Goal: Task Accomplishment & Management: Manage account settings

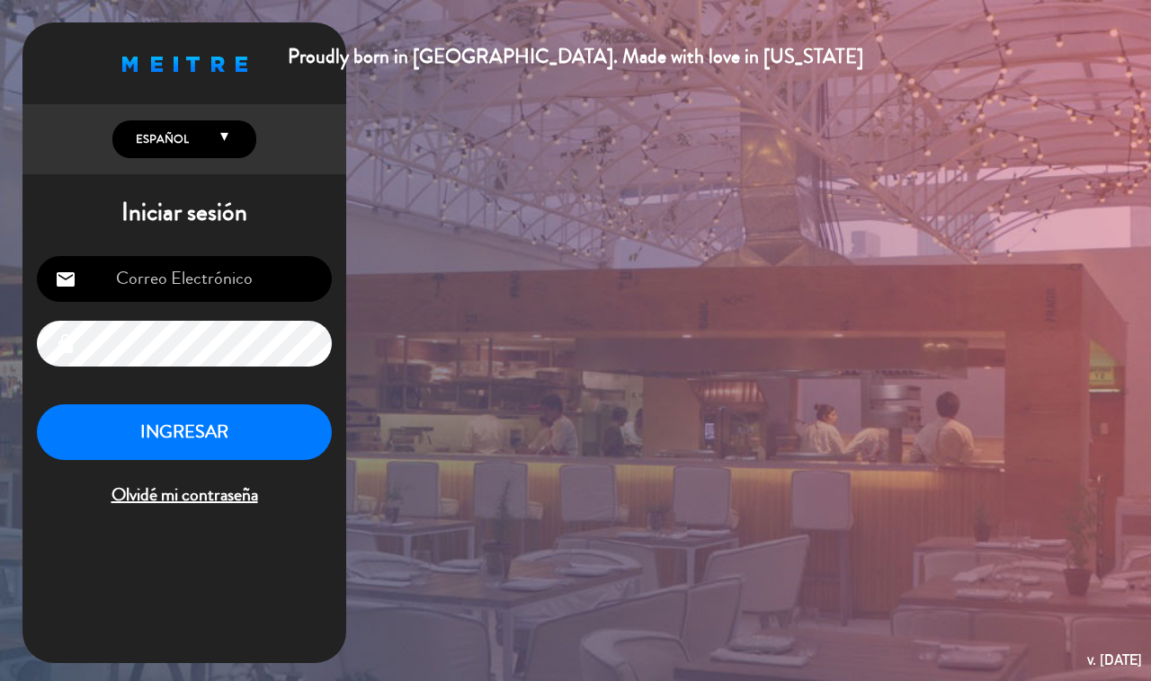
type input "[EMAIL_ADDRESS][DOMAIN_NAME]"
click at [191, 401] on div "[EMAIL_ADDRESS][DOMAIN_NAME] email lock INGRESAR Olvidé mi contraseña" at bounding box center [184, 383] width 324 height 282
click at [199, 423] on button "INGRESAR" at bounding box center [184, 433] width 295 height 57
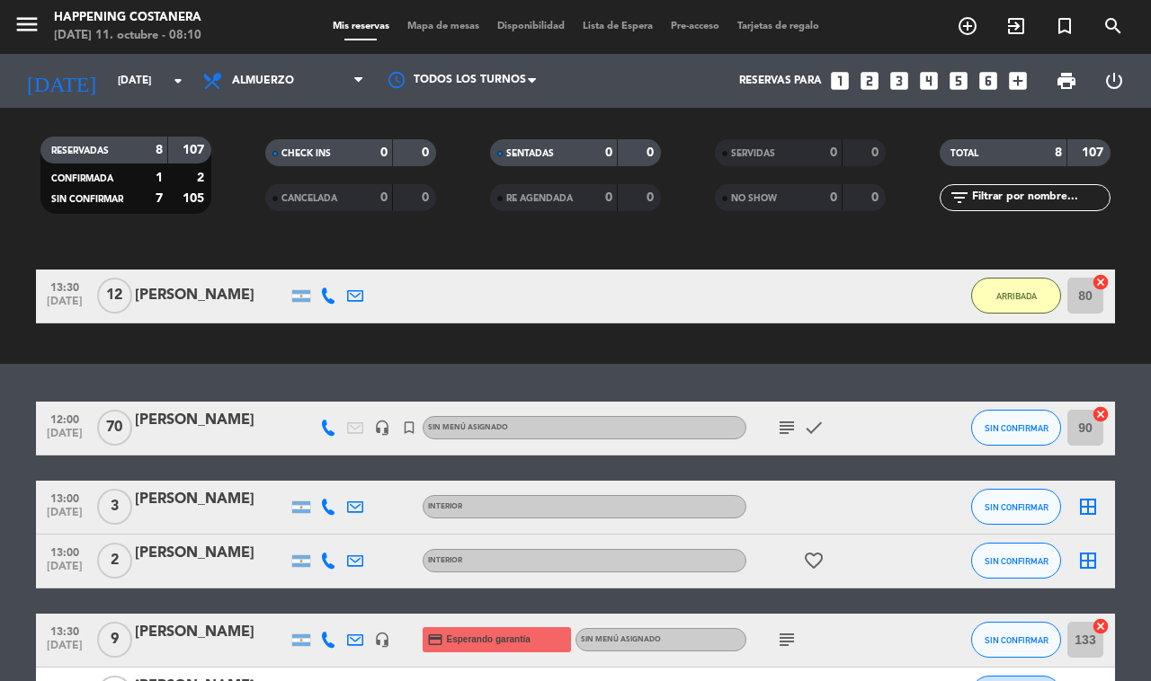
scroll to position [401, 0]
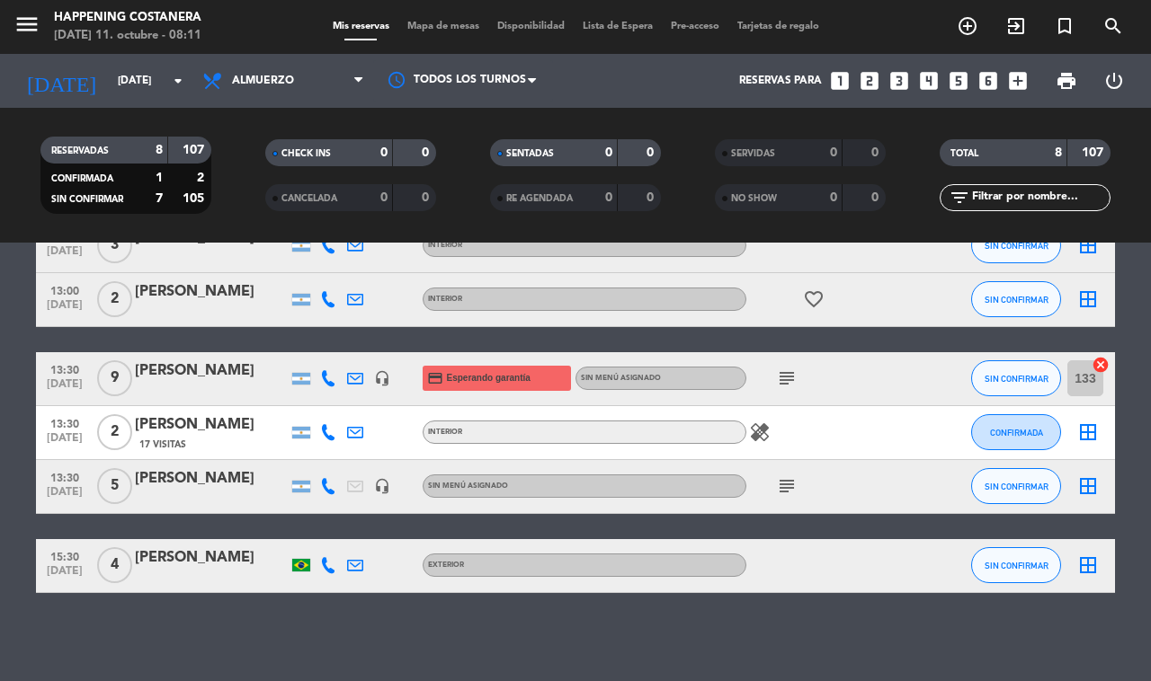
click at [193, 482] on div "[PERSON_NAME]" at bounding box center [211, 478] width 153 height 23
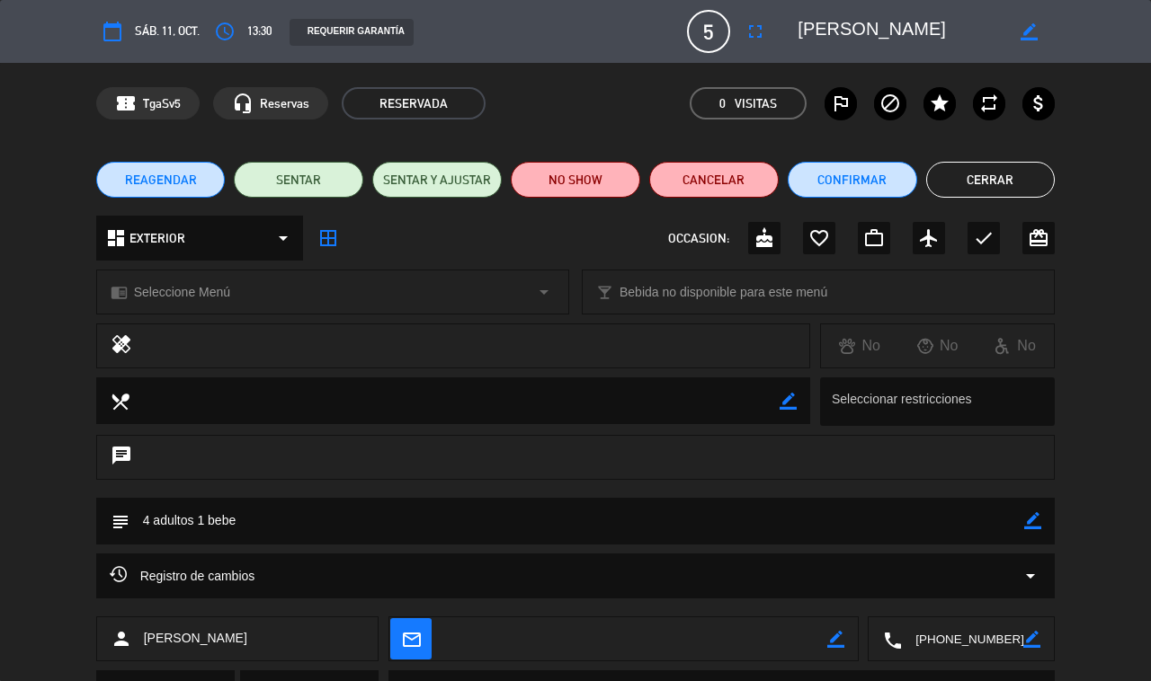
click at [949, 177] on button "Cerrar" at bounding box center [990, 180] width 129 height 36
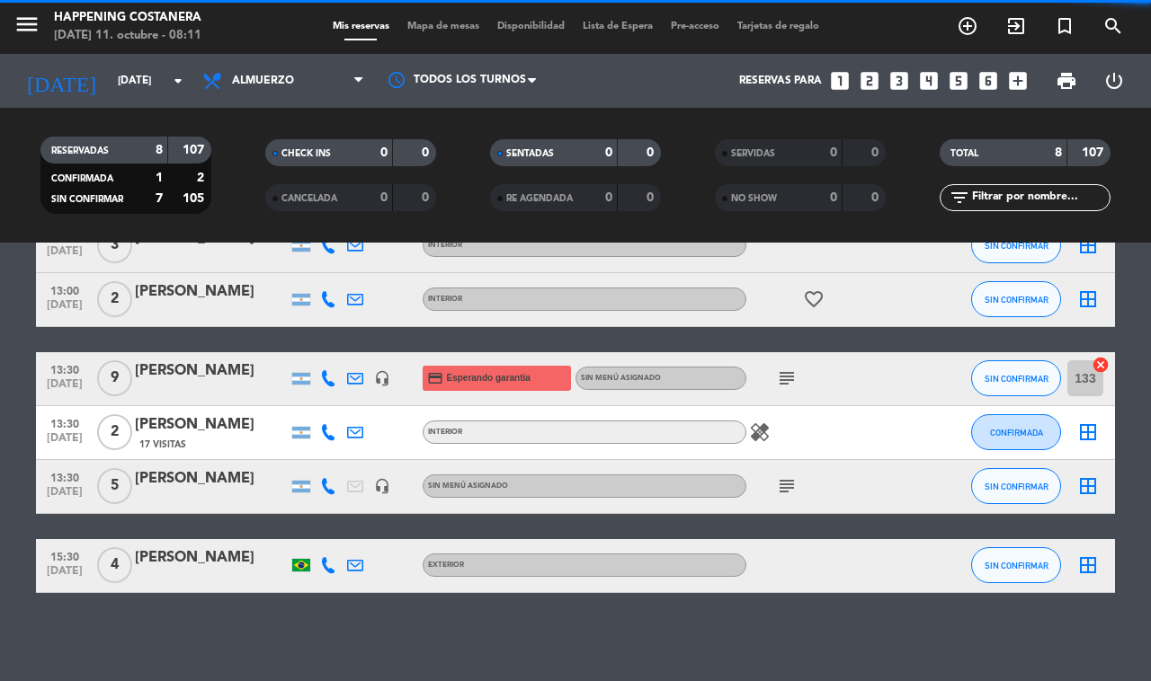
click at [445, 23] on span "Mapa de mesas" at bounding box center [443, 27] width 90 height 10
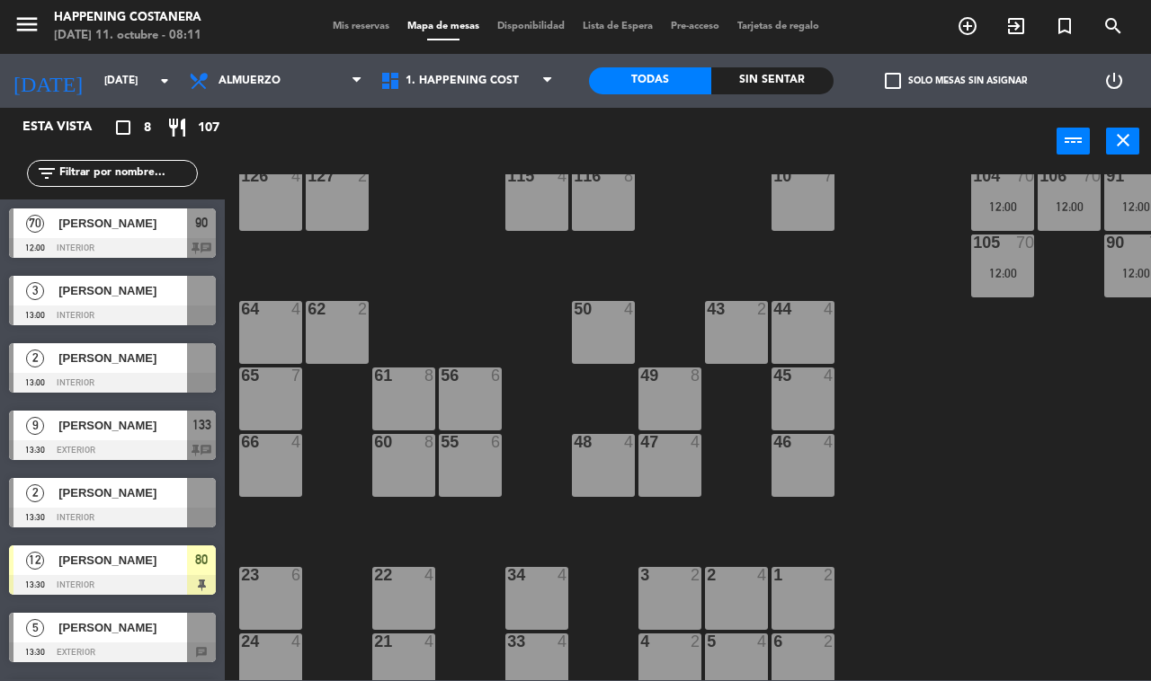
scroll to position [337, 0]
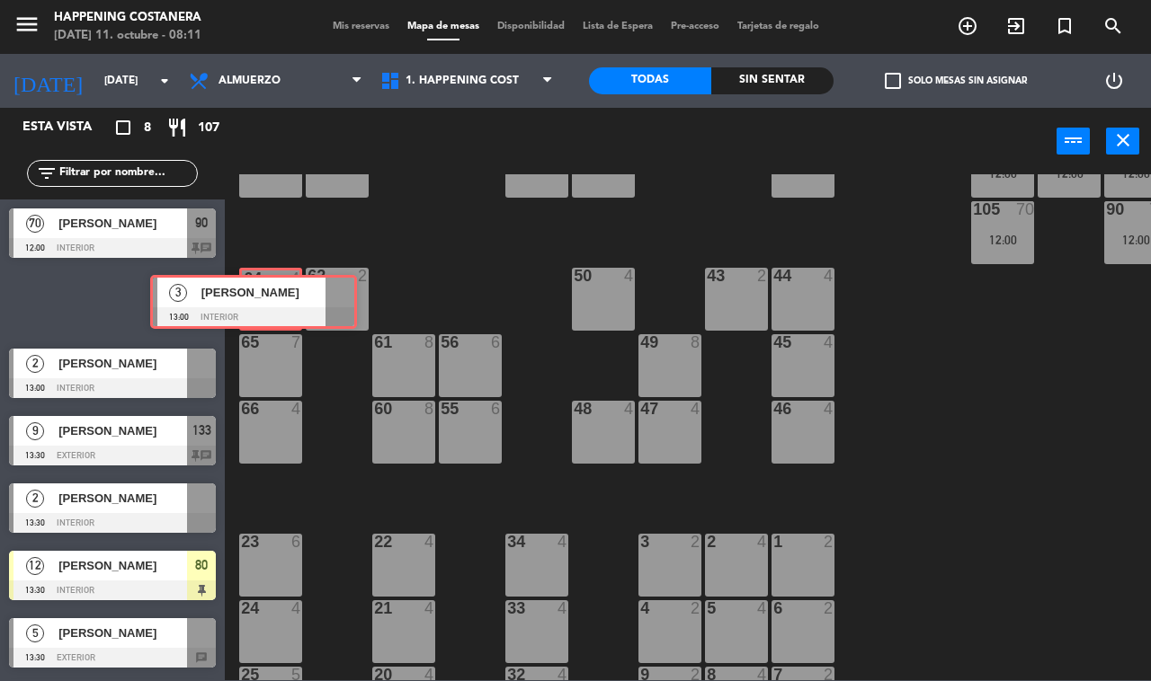
drag, startPoint x: 130, startPoint y: 302, endPoint x: 271, endPoint y: 301, distance: 141.1
click at [271, 301] on div "Esta vista crop_square 8 restaurant 107 filter_list 70 [PERSON_NAME] 12:00 INTE…" at bounding box center [575, 394] width 1151 height 573
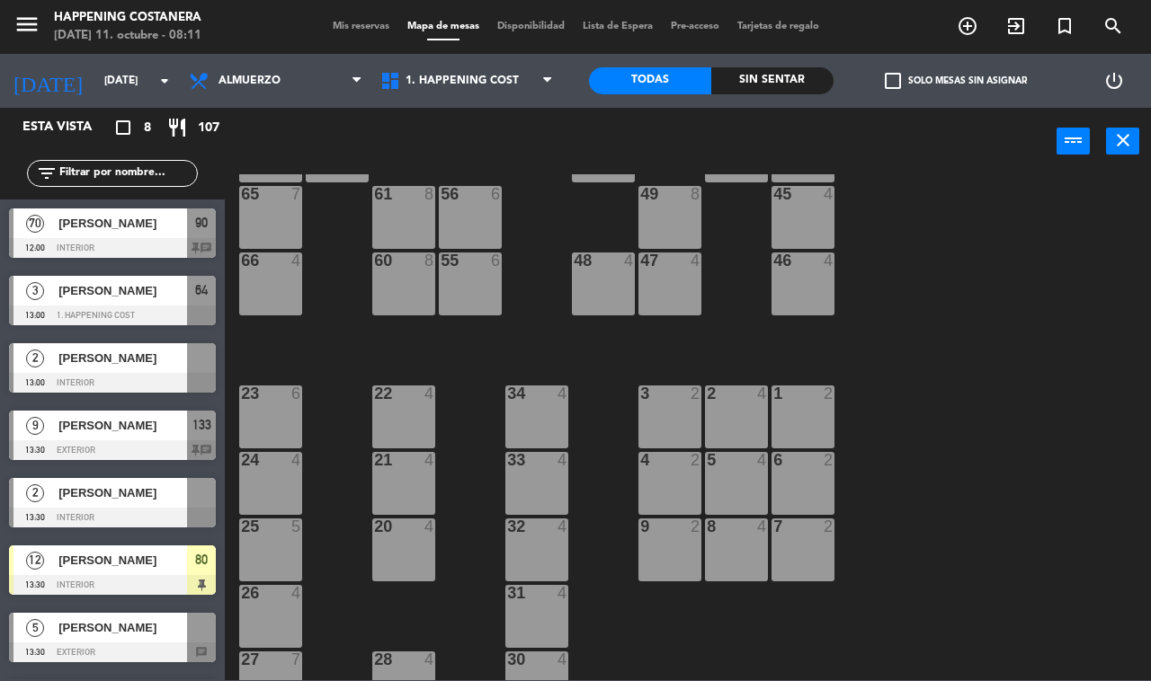
scroll to position [418, 0]
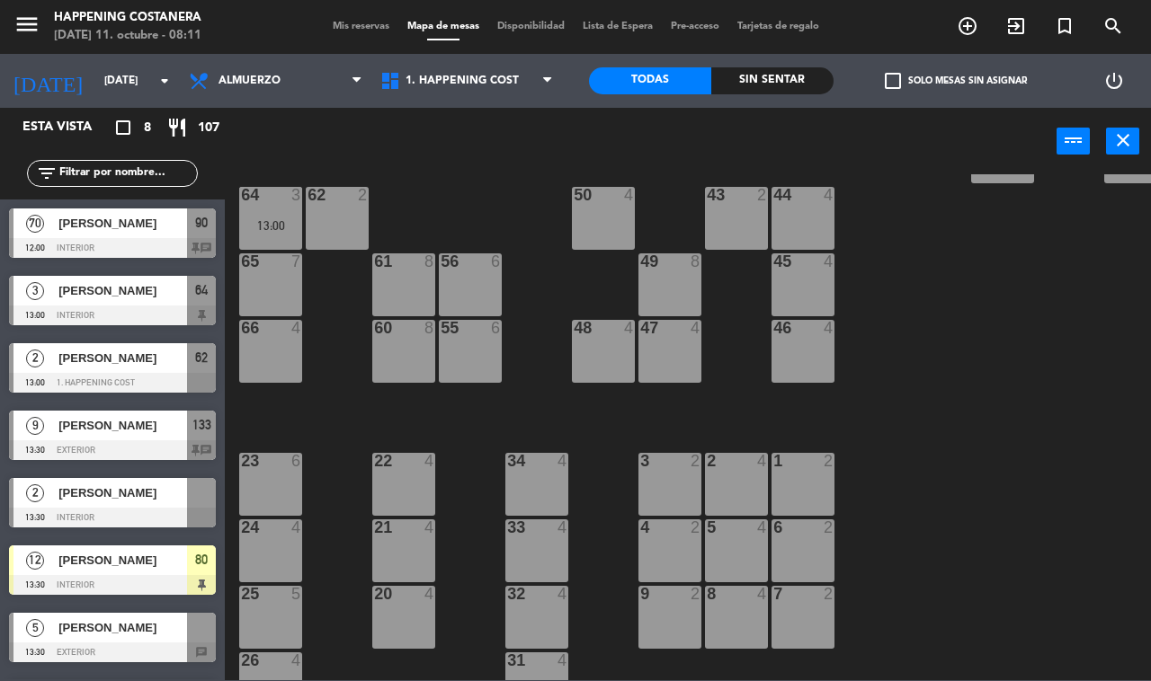
drag, startPoint x: 203, startPoint y: 352, endPoint x: 360, endPoint y: 227, distance: 200.8
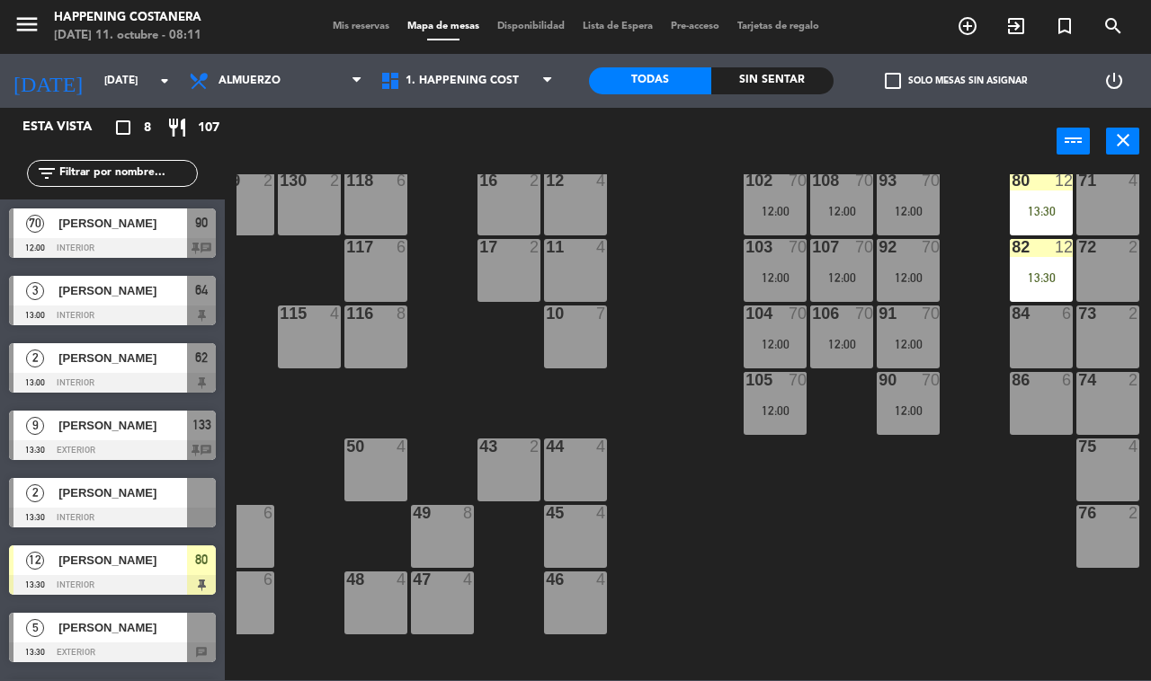
scroll to position [173, 227]
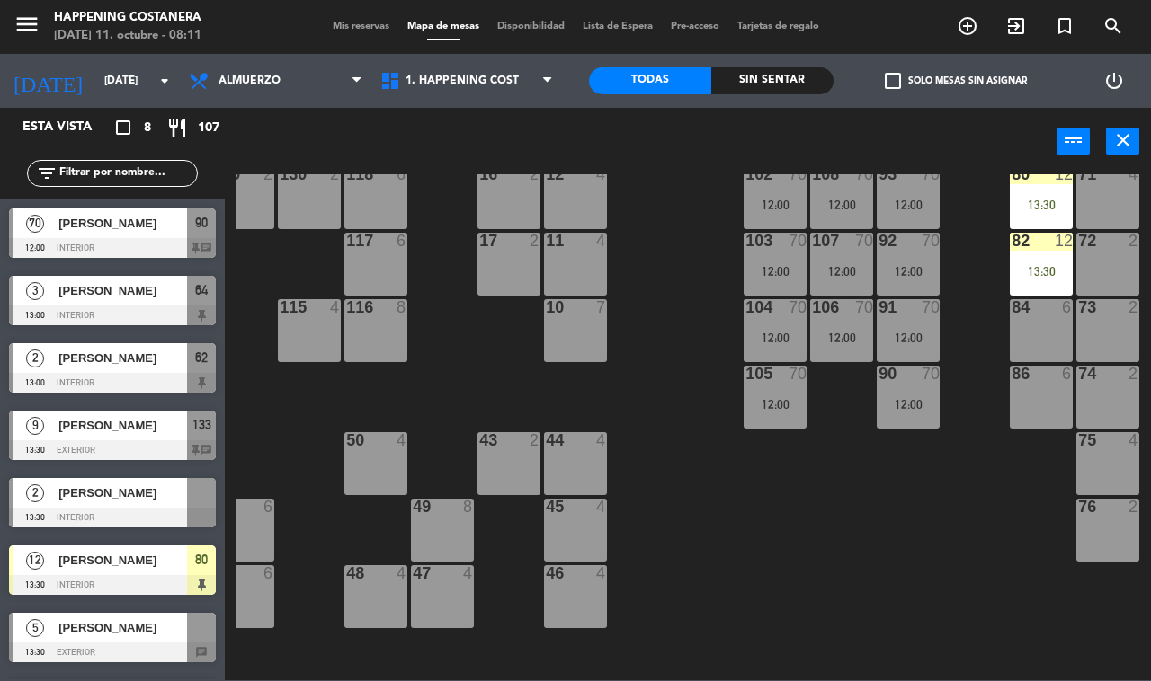
click at [915, 371] on div at bounding box center [909, 374] width 30 height 16
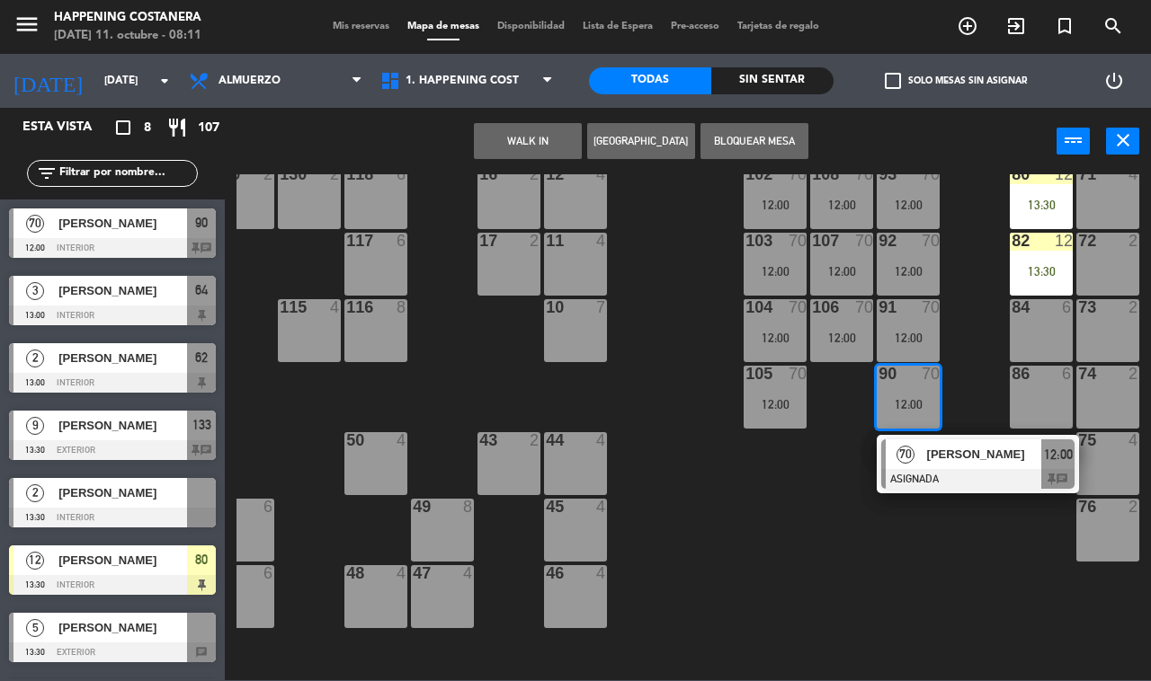
click at [942, 451] on span "[PERSON_NAME]" at bounding box center [984, 454] width 115 height 19
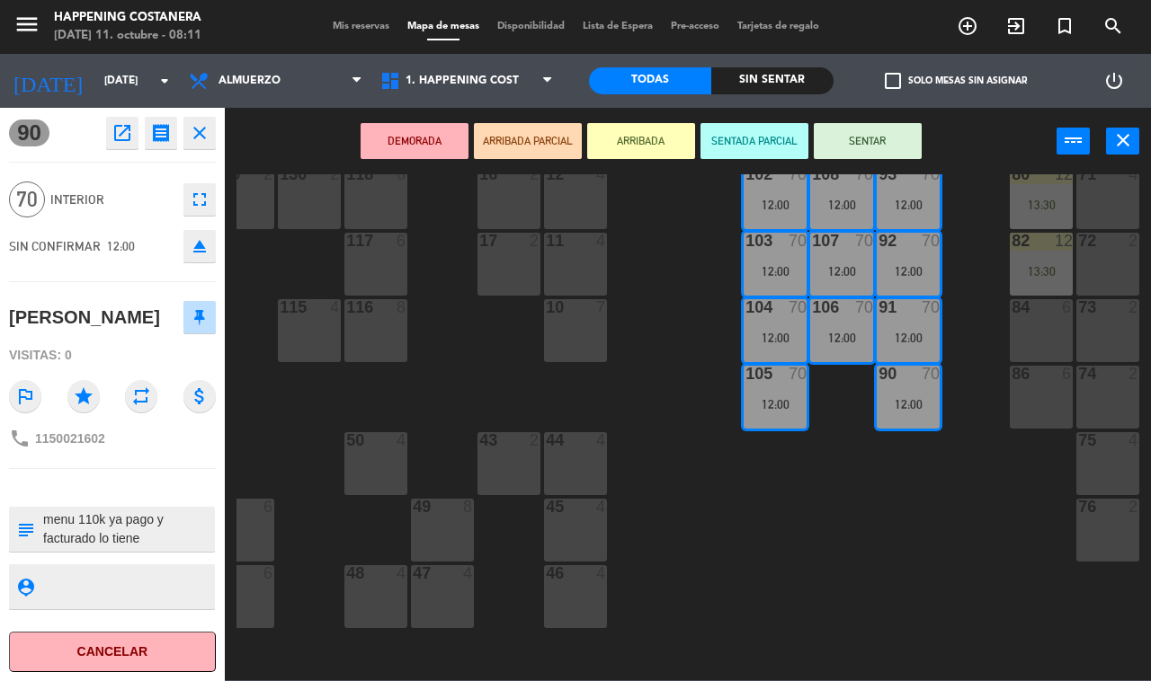
scroll to position [18, 0]
drag, startPoint x: 882, startPoint y: 578, endPoint x: 888, endPoint y: 594, distance: 17.4
click at [885, 581] on div "69 2 122 6 121 6 120 6 14 4 CAVA 22 101 70 12:00 94 70 12:00 70 2 123 6 131 2 1…" at bounding box center [693, 427] width 914 height 506
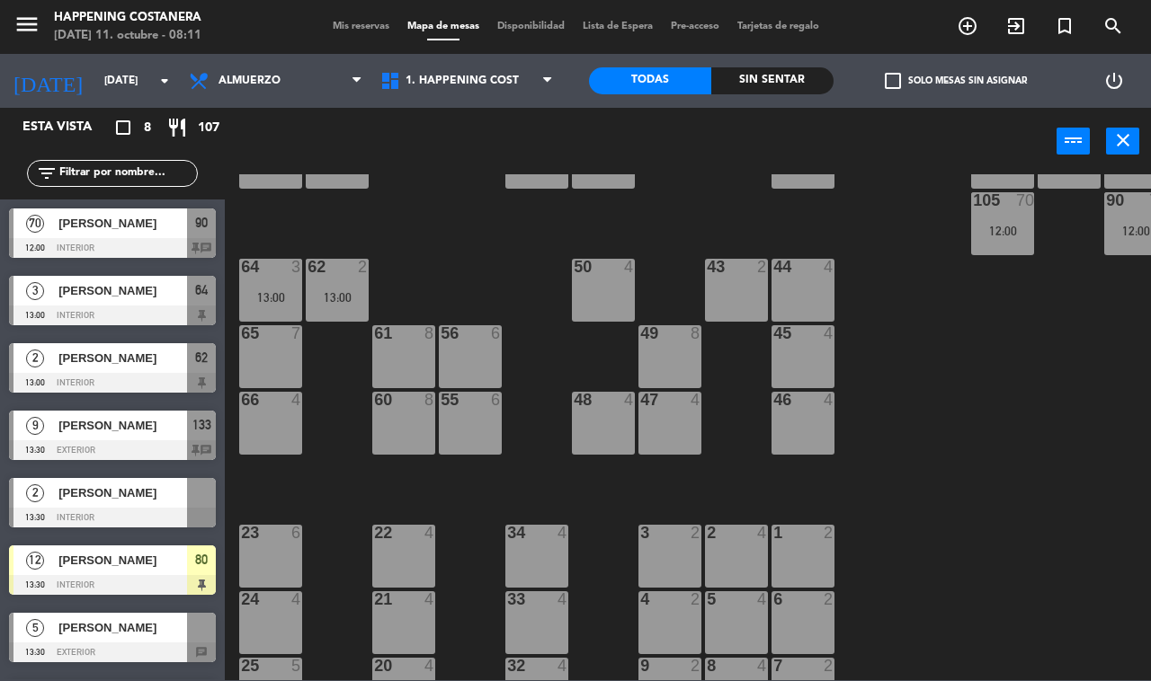
scroll to position [397, 0]
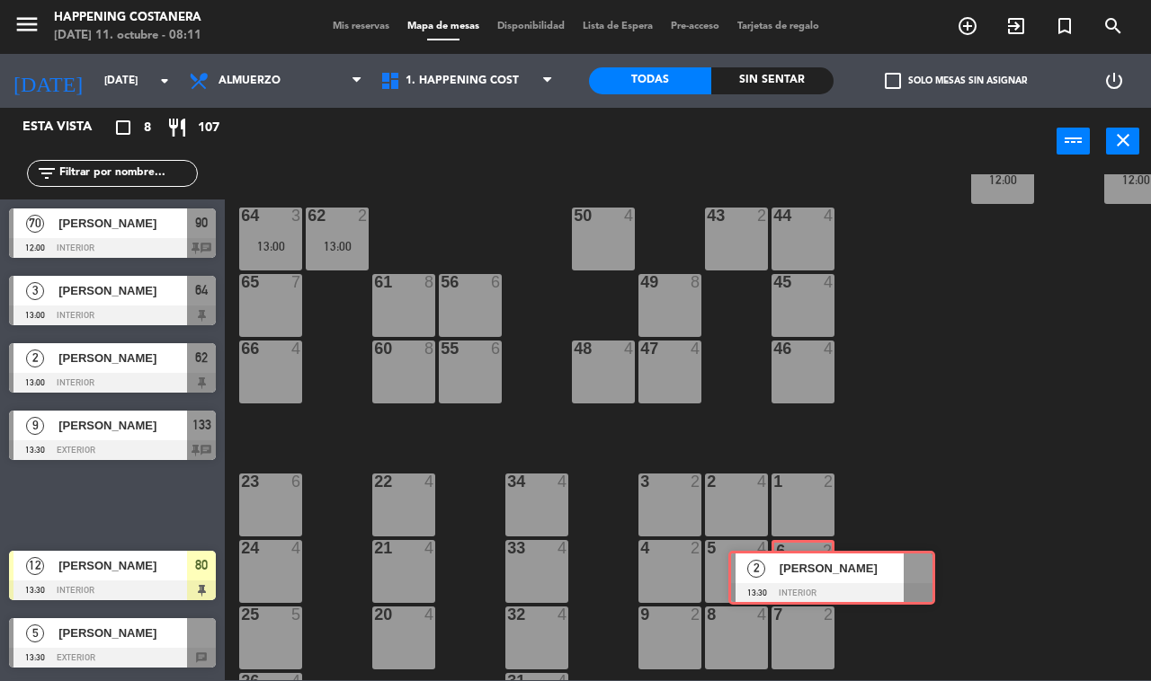
drag, startPoint x: 141, startPoint y: 511, endPoint x: 789, endPoint y: 578, distance: 651.6
click at [789, 578] on div "Esta vista crop_square 8 restaurant 107 filter_list 70 [PERSON_NAME] 12:00 INTE…" at bounding box center [575, 394] width 1151 height 573
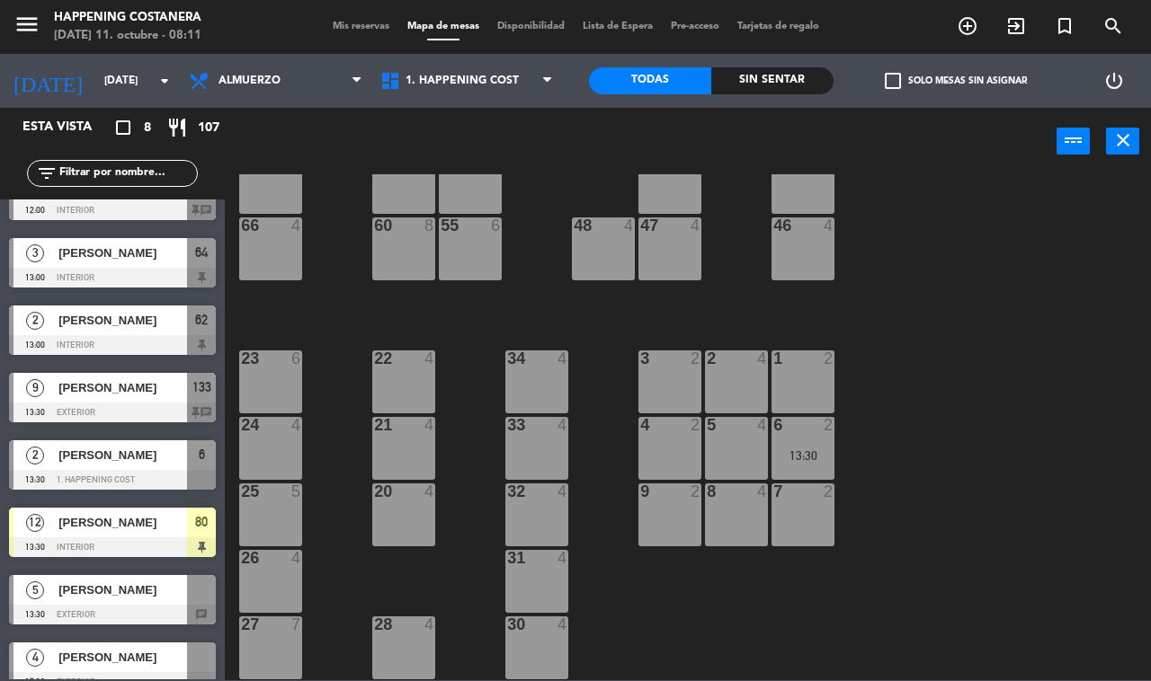
scroll to position [59, 0]
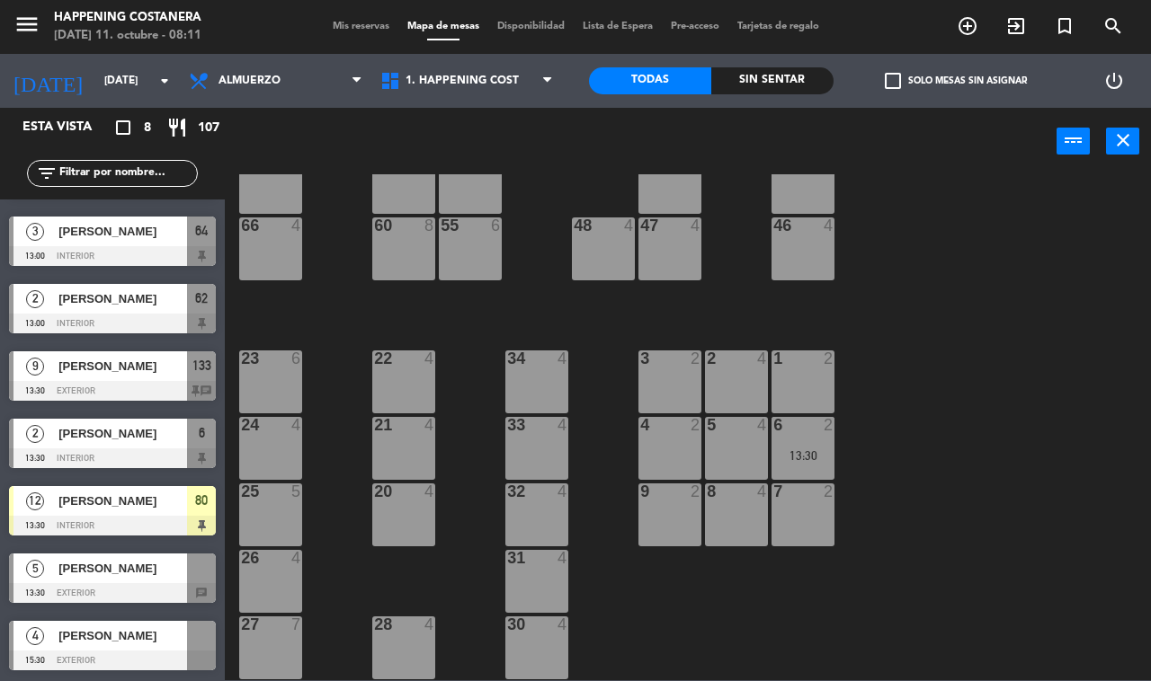
click at [146, 584] on div at bounding box center [112, 593] width 207 height 20
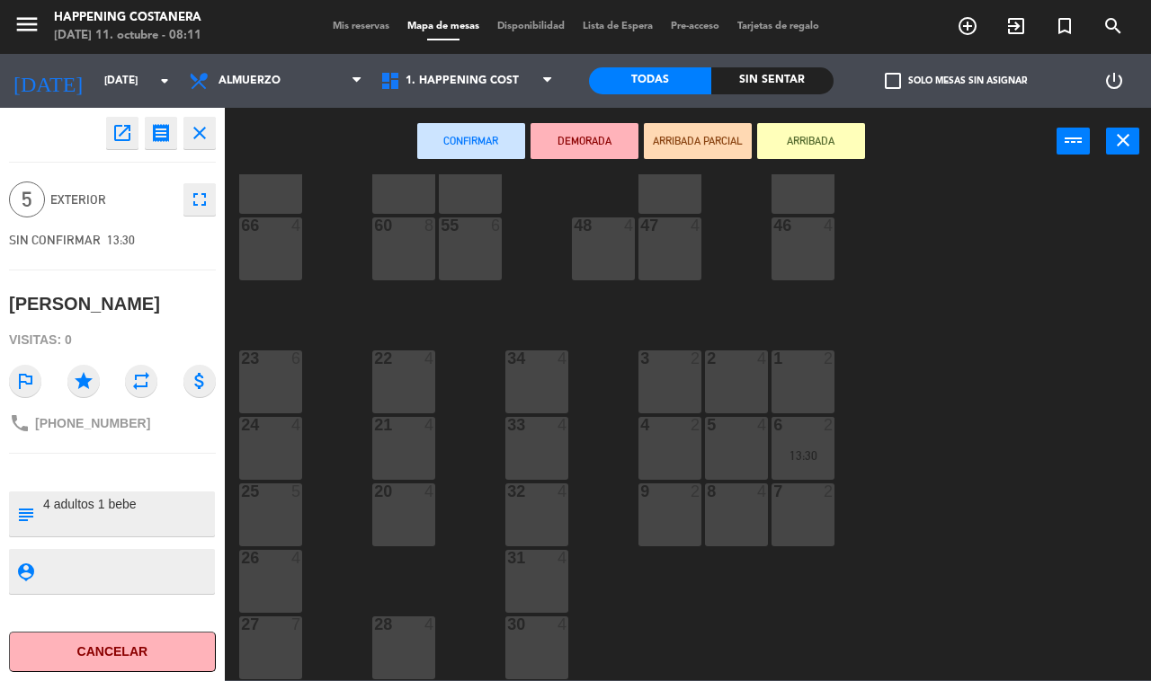
click at [812, 139] on button "ARRIBADA" at bounding box center [811, 141] width 108 height 36
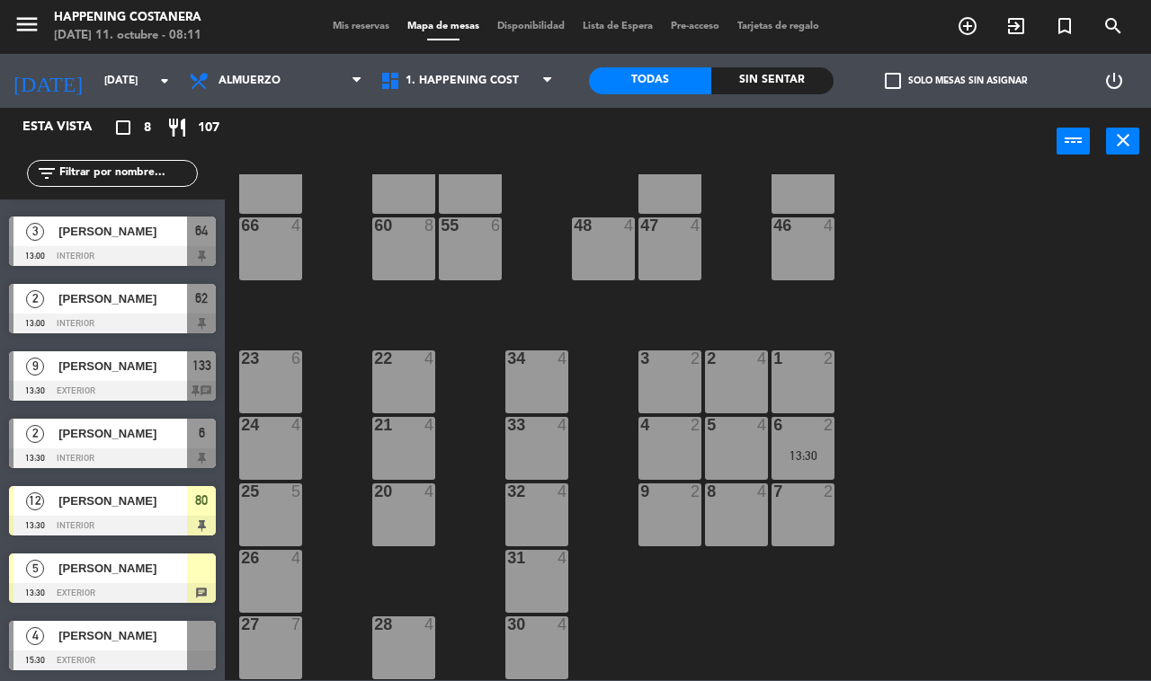
click at [124, 571] on span "[PERSON_NAME]" at bounding box center [122, 568] width 129 height 19
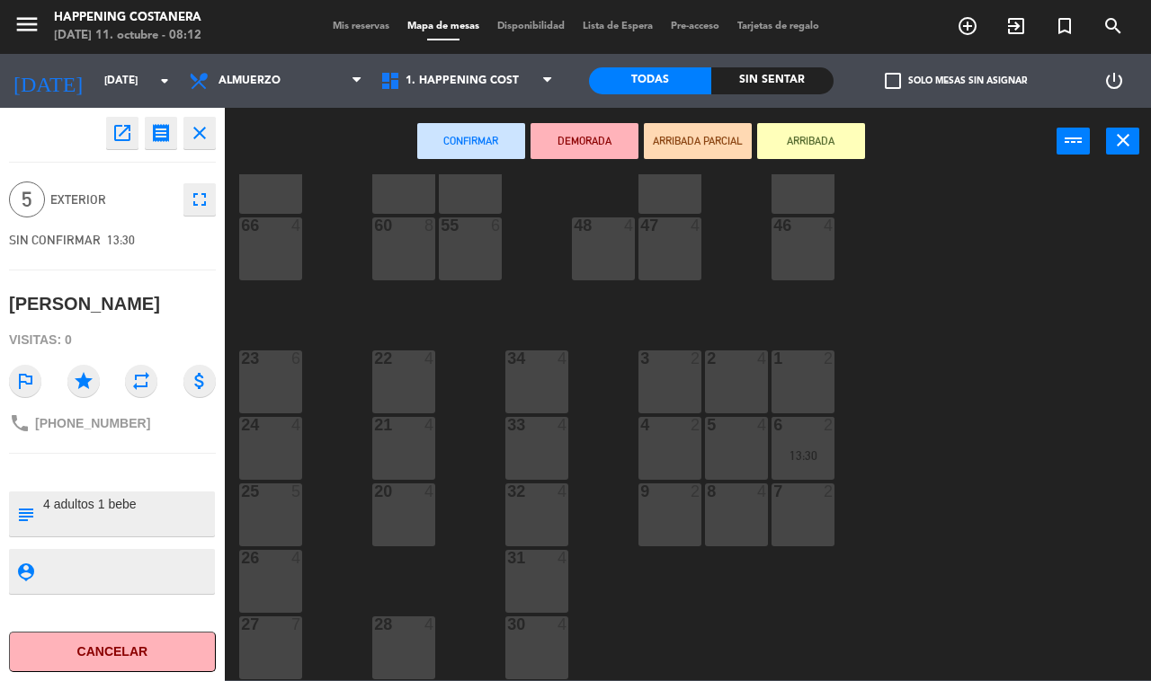
click at [156, 519] on textarea at bounding box center [127, 514] width 172 height 38
type textarea "4 adultos 1 [PERSON_NAME] TIENE DESCUENTO"
click at [146, 565] on textarea at bounding box center [127, 572] width 172 height 22
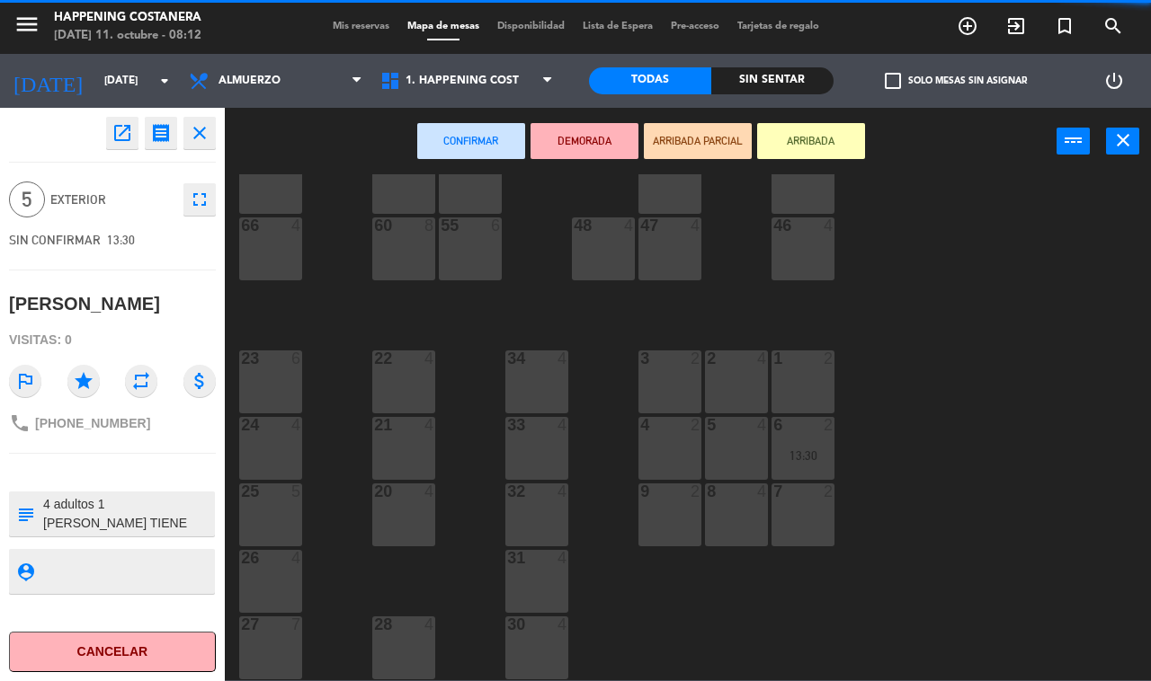
click at [914, 470] on div "69 2 122 6 121 6 120 6 14 4 CAVA 22 101 70 12:00 94 70 12:00 70 2 123 6 131 2 1…" at bounding box center [693, 427] width 914 height 506
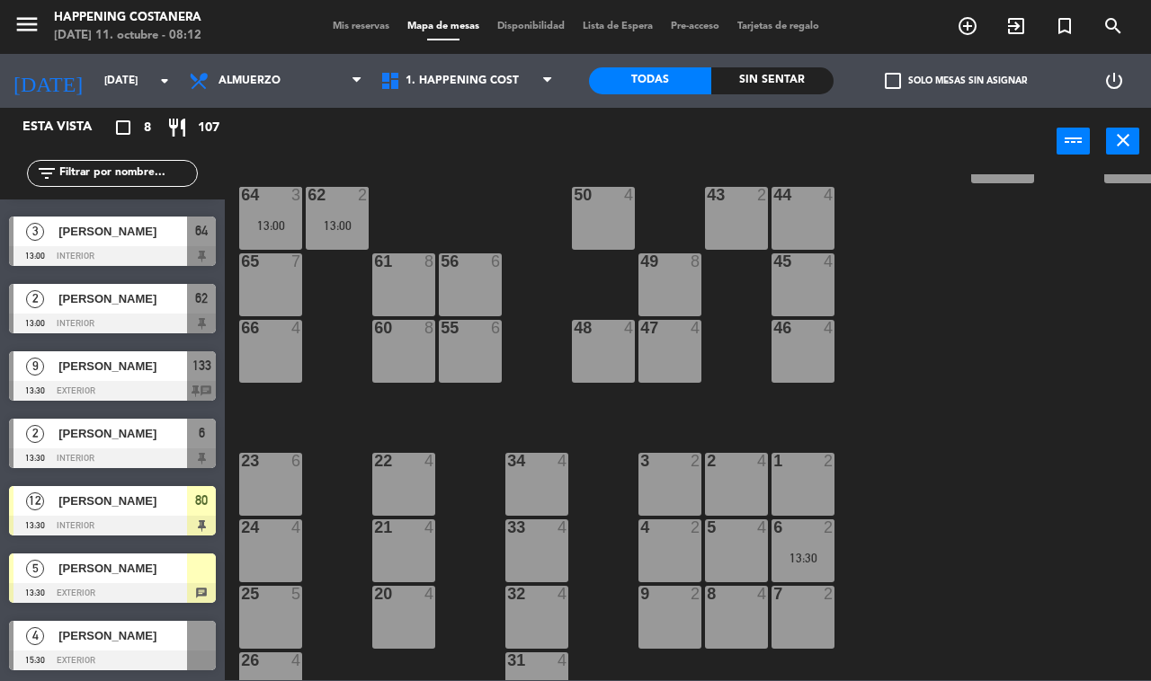
click at [893, 78] on span "check_box_outline_blank" at bounding box center [893, 81] width 16 height 16
click at [956, 81] on input "check_box_outline_blank Solo mesas sin asignar" at bounding box center [956, 81] width 0 height 0
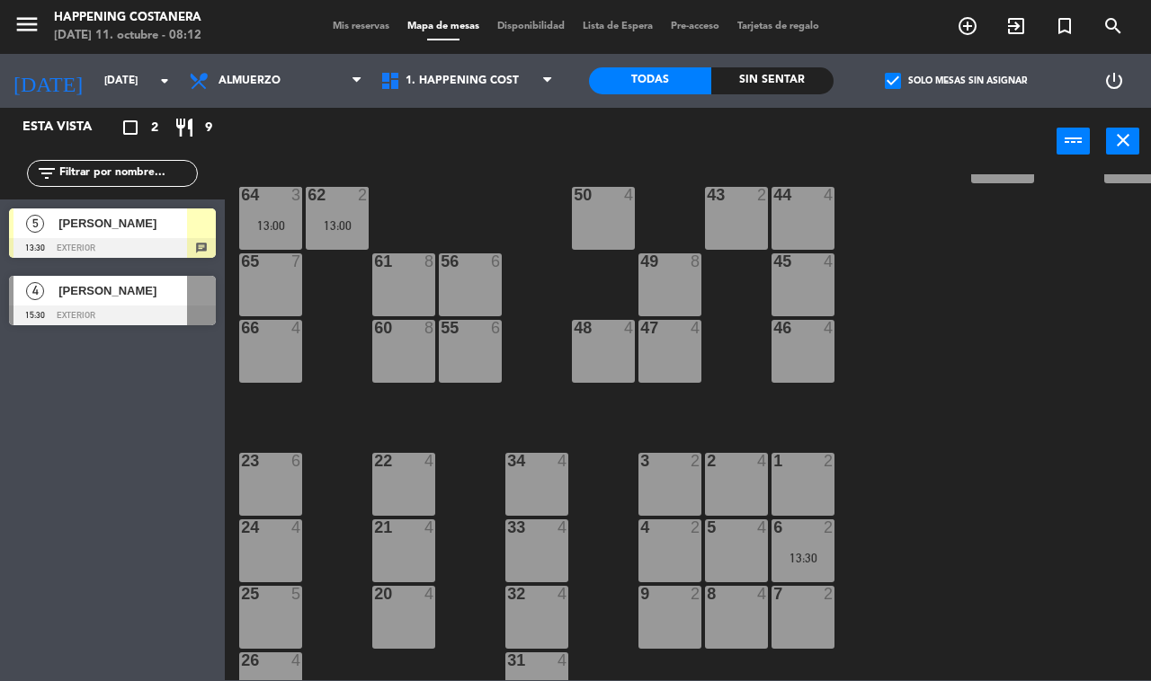
click at [119, 240] on div at bounding box center [112, 248] width 207 height 20
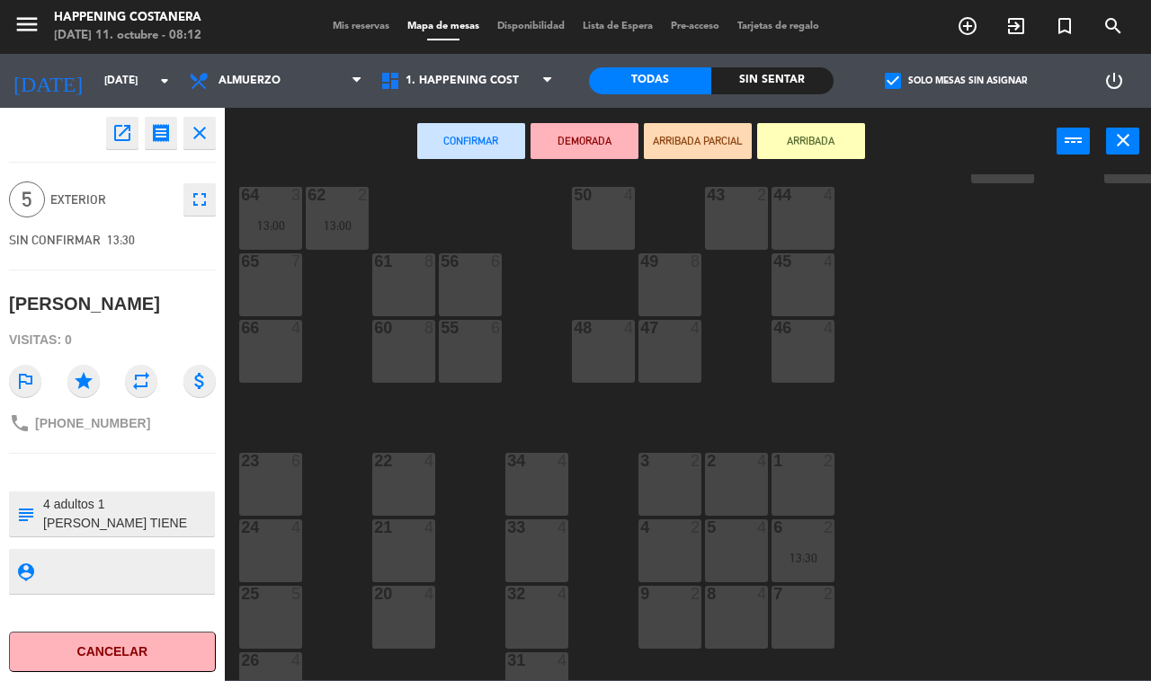
click at [122, 132] on icon "open_in_new" at bounding box center [122, 133] width 22 height 22
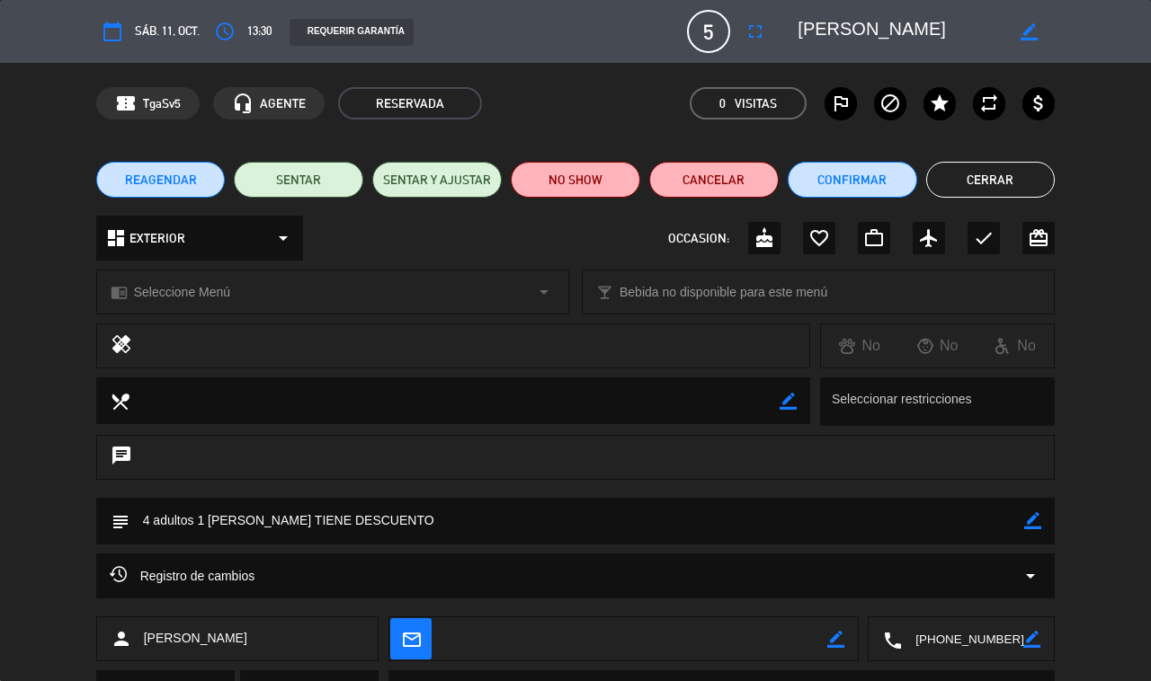
click at [938, 565] on div "Registro de cambios arrow_drop_down" at bounding box center [576, 576] width 932 height 22
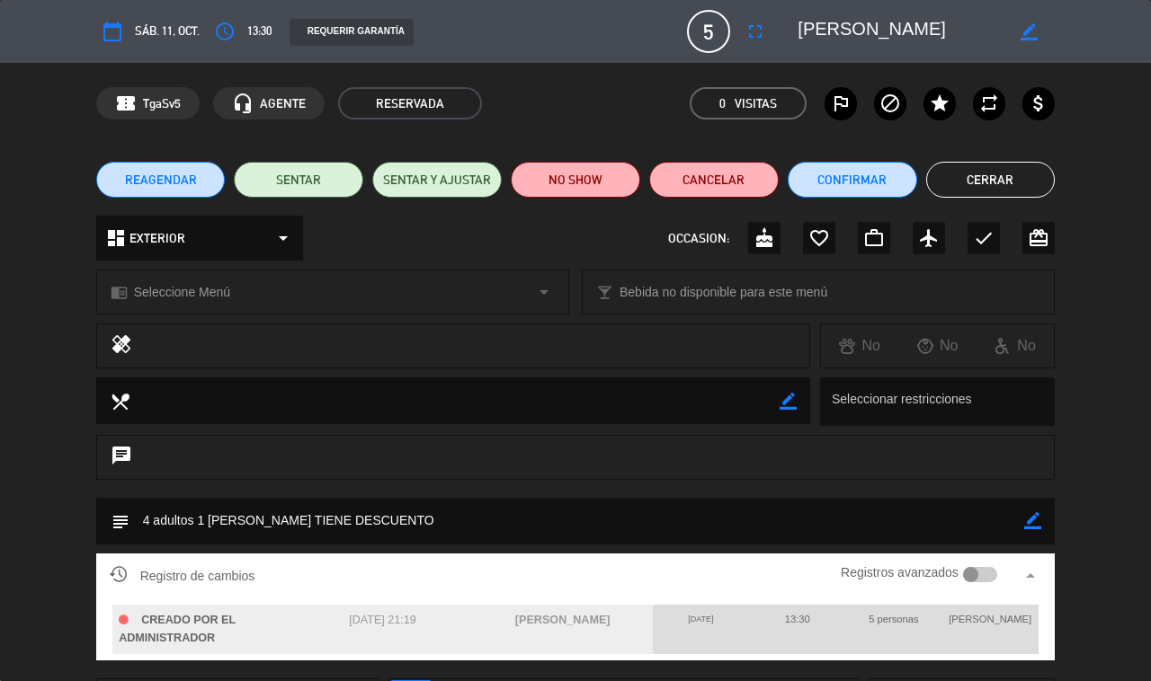
click at [985, 574] on div at bounding box center [980, 575] width 35 height 16
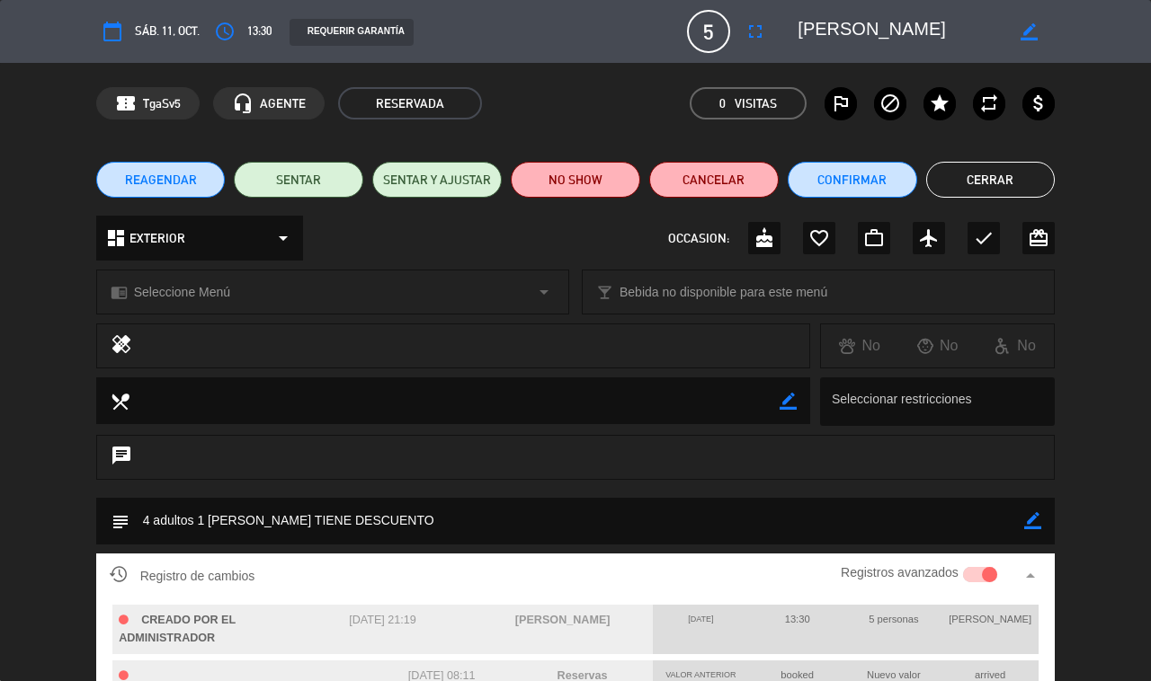
click at [996, 184] on button "Cerrar" at bounding box center [990, 180] width 129 height 36
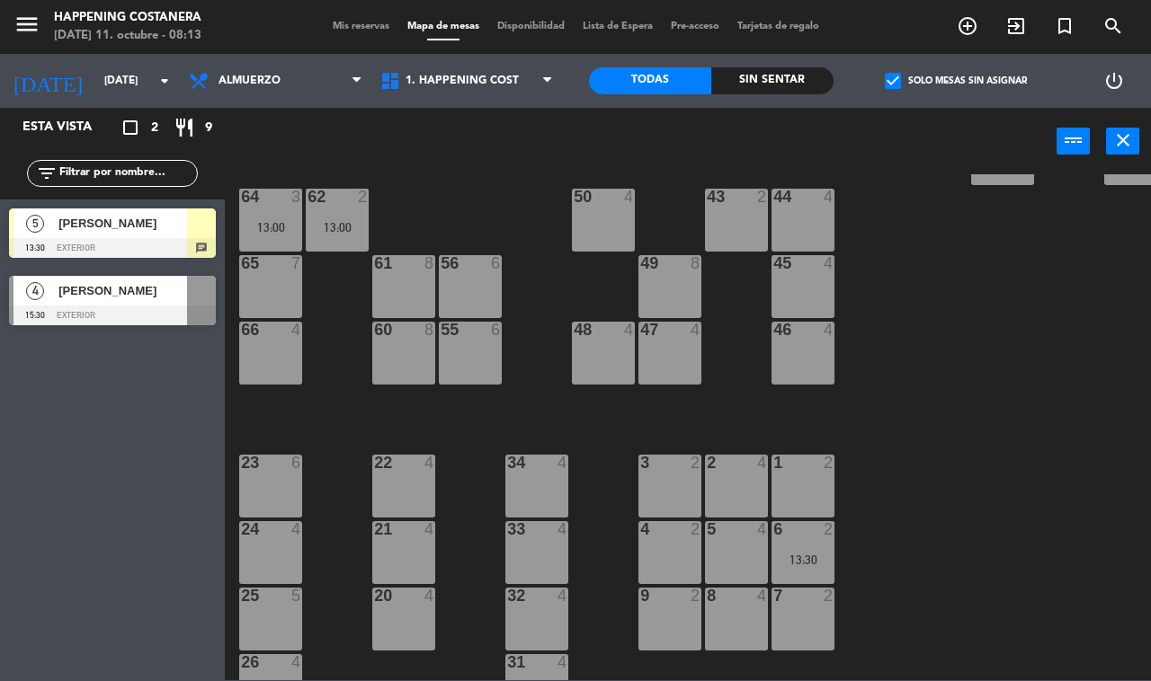
scroll to position [449, 0]
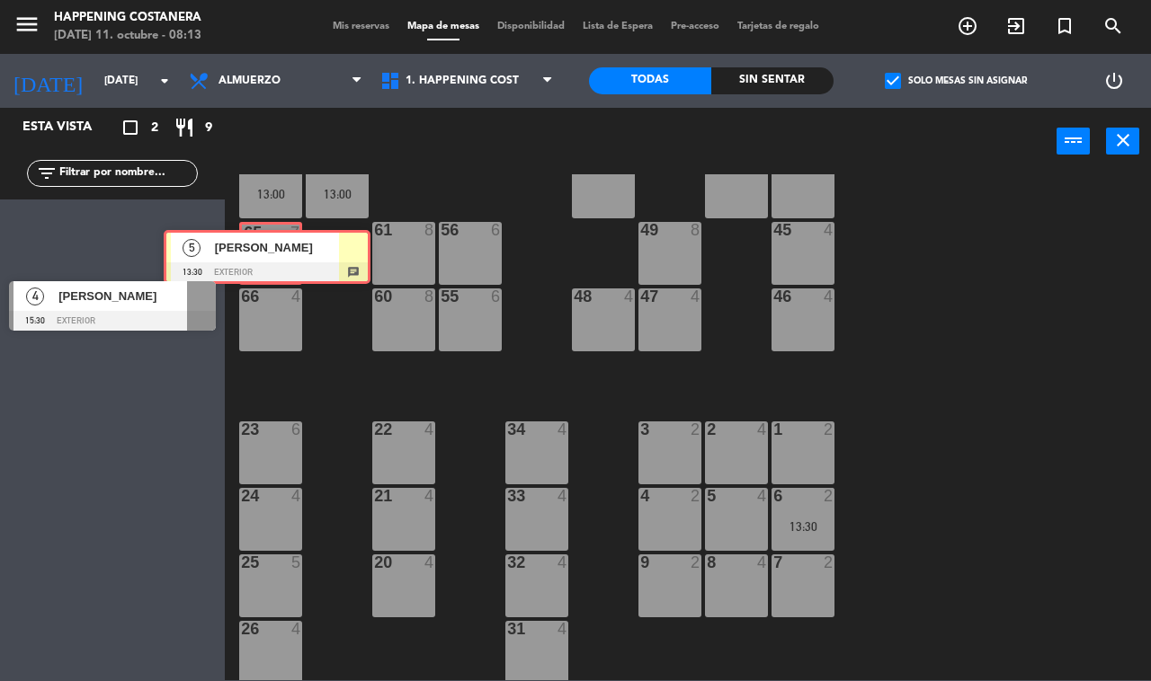
drag, startPoint x: 103, startPoint y: 227, endPoint x: 280, endPoint y: 239, distance: 176.6
click at [258, 245] on div "Esta vista crop_square 2 restaurant 9 filter_list 5 [PERSON_NAME] 13:30 EXTERIO…" at bounding box center [575, 394] width 1151 height 573
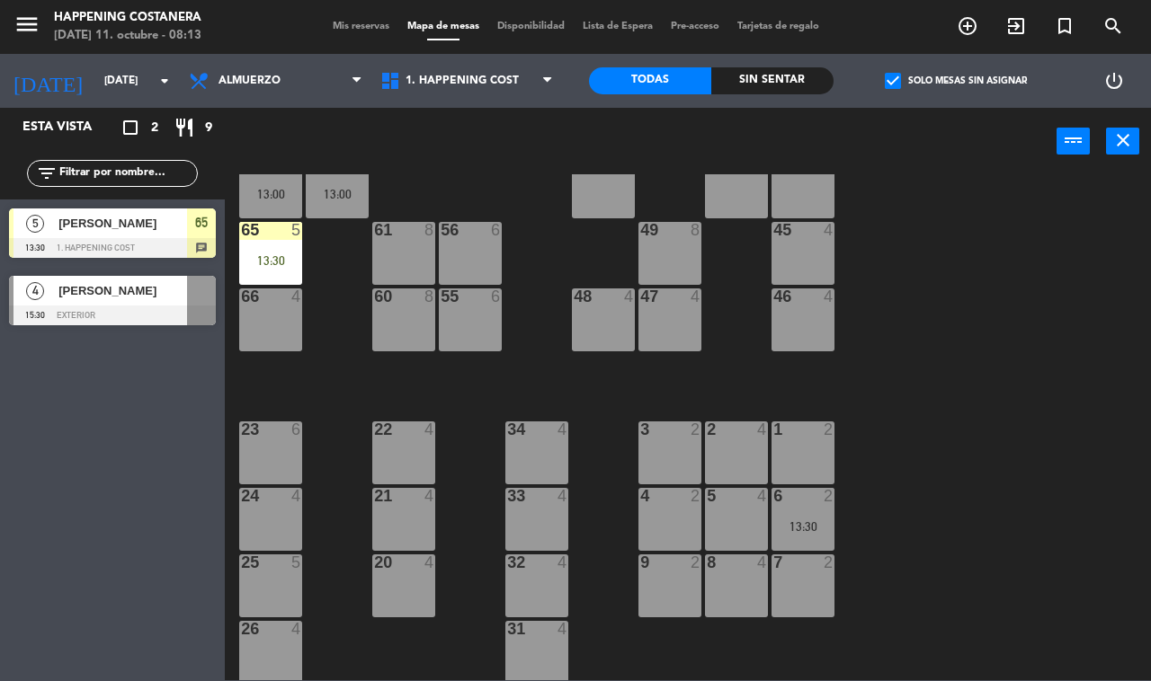
click at [894, 82] on span "check_box" at bounding box center [893, 81] width 16 height 16
click at [956, 81] on input "check_box Solo mesas sin asignar" at bounding box center [956, 81] width 0 height 0
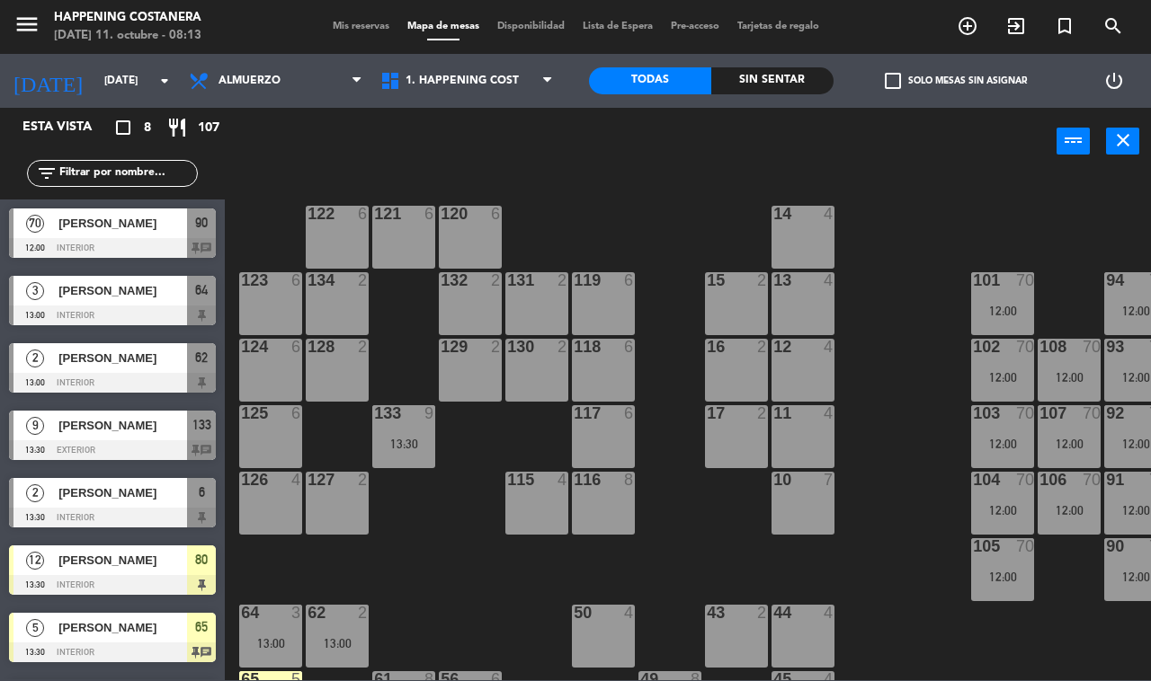
scroll to position [0, 229]
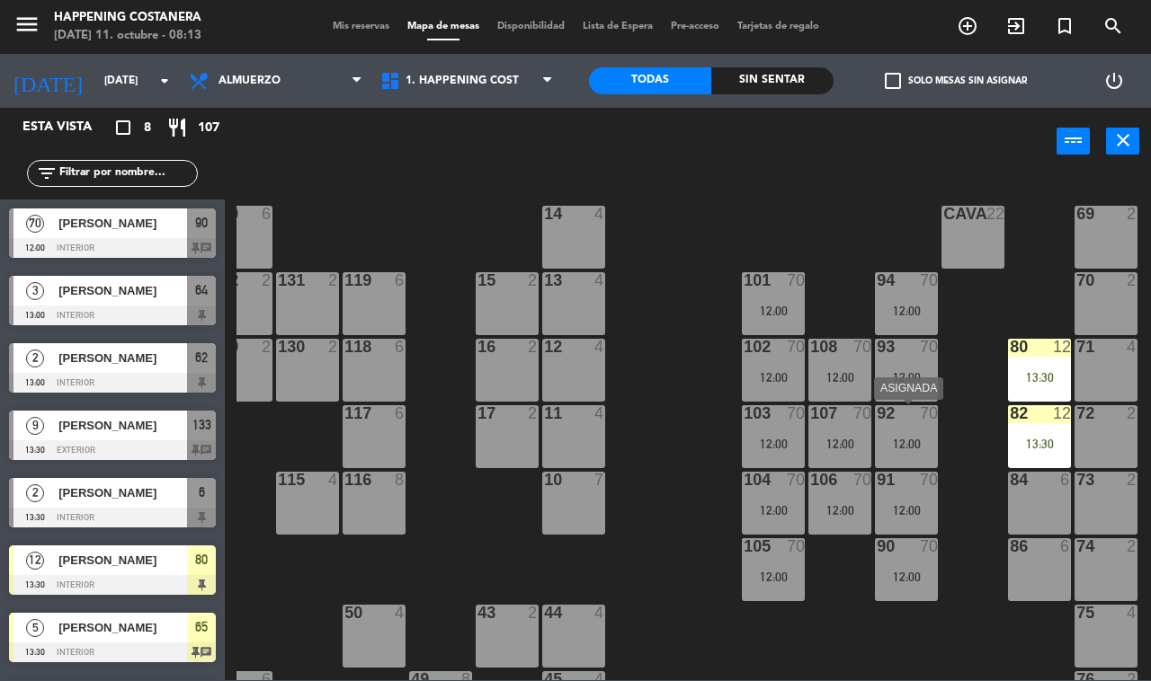
click at [892, 446] on div "12:00" at bounding box center [906, 444] width 63 height 13
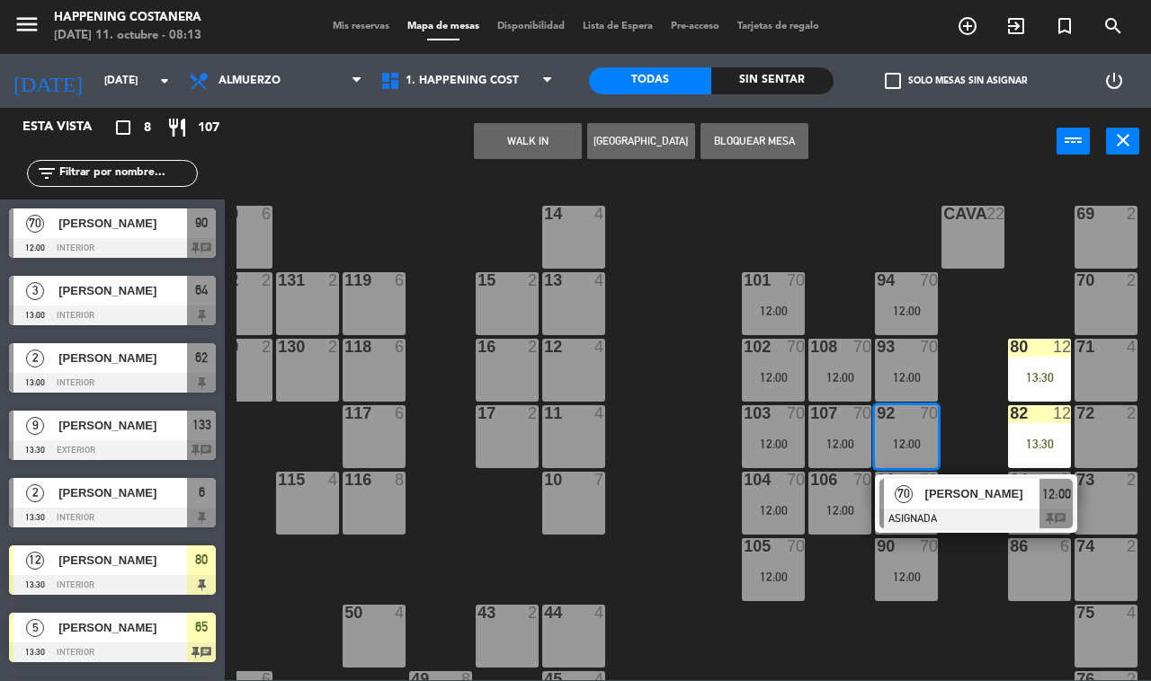
click at [927, 503] on span "[PERSON_NAME]" at bounding box center [982, 494] width 115 height 19
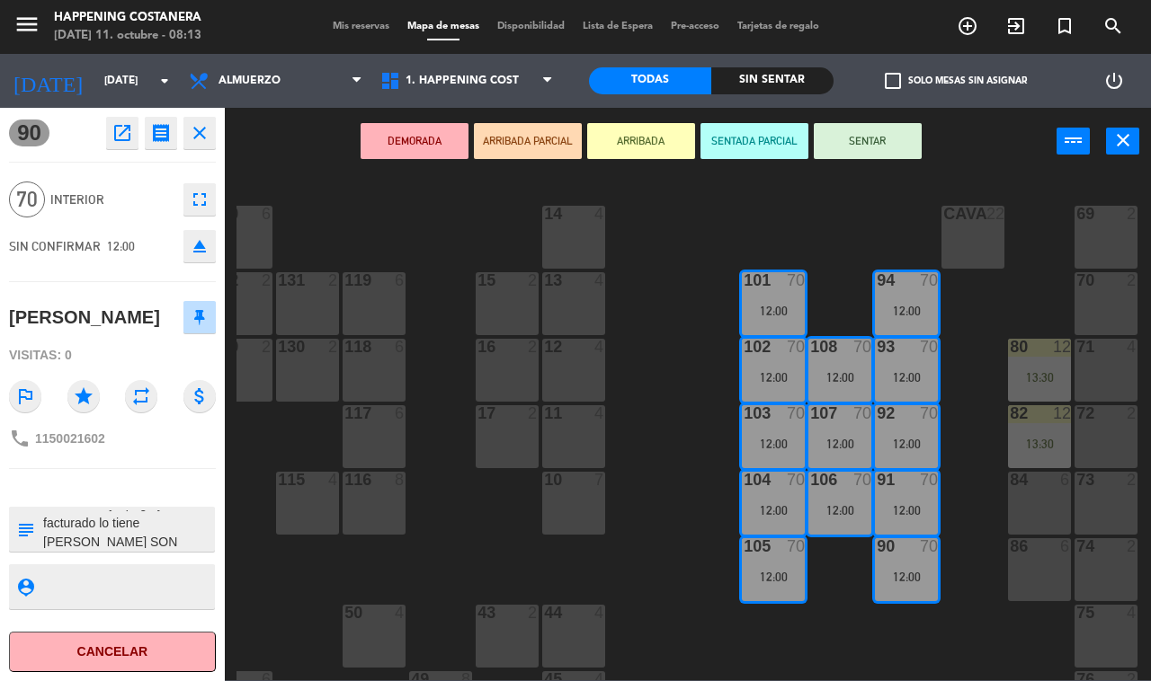
scroll to position [18, 0]
click at [681, 563] on div "69 2 122 6 121 6 120 6 14 4 CAVA 22 101 70 12:00 94 70 12:00 70 2 123 6 131 2 1…" at bounding box center [693, 427] width 914 height 506
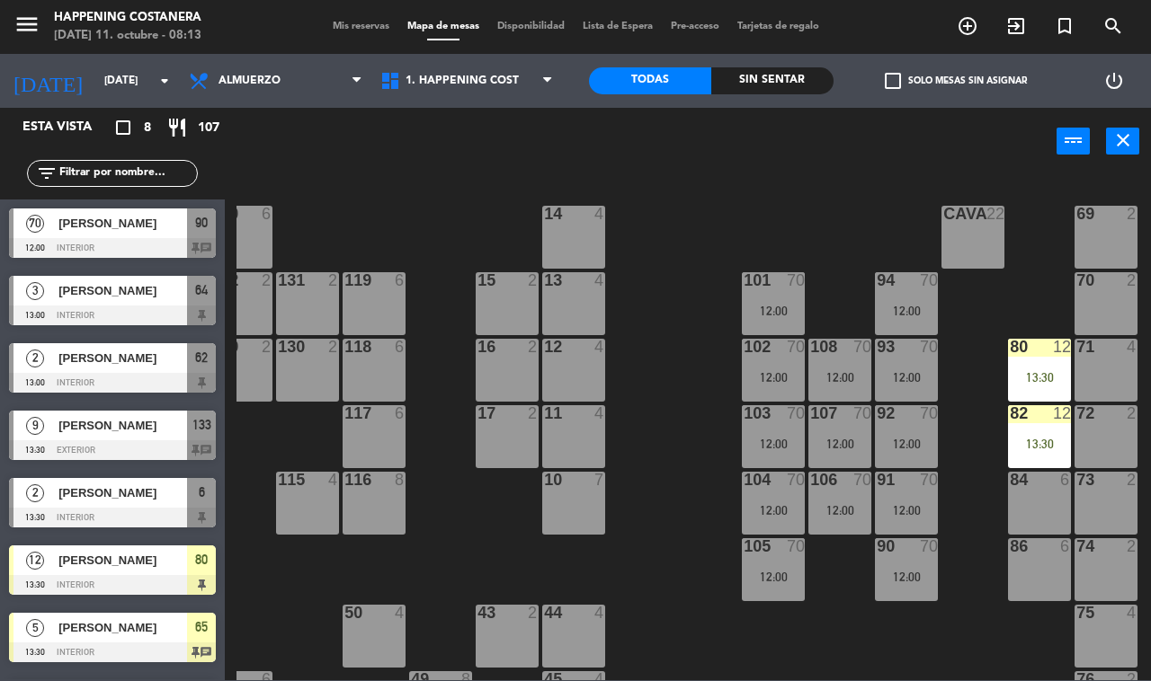
click at [1028, 391] on div "80 12 13:30" at bounding box center [1039, 370] width 63 height 63
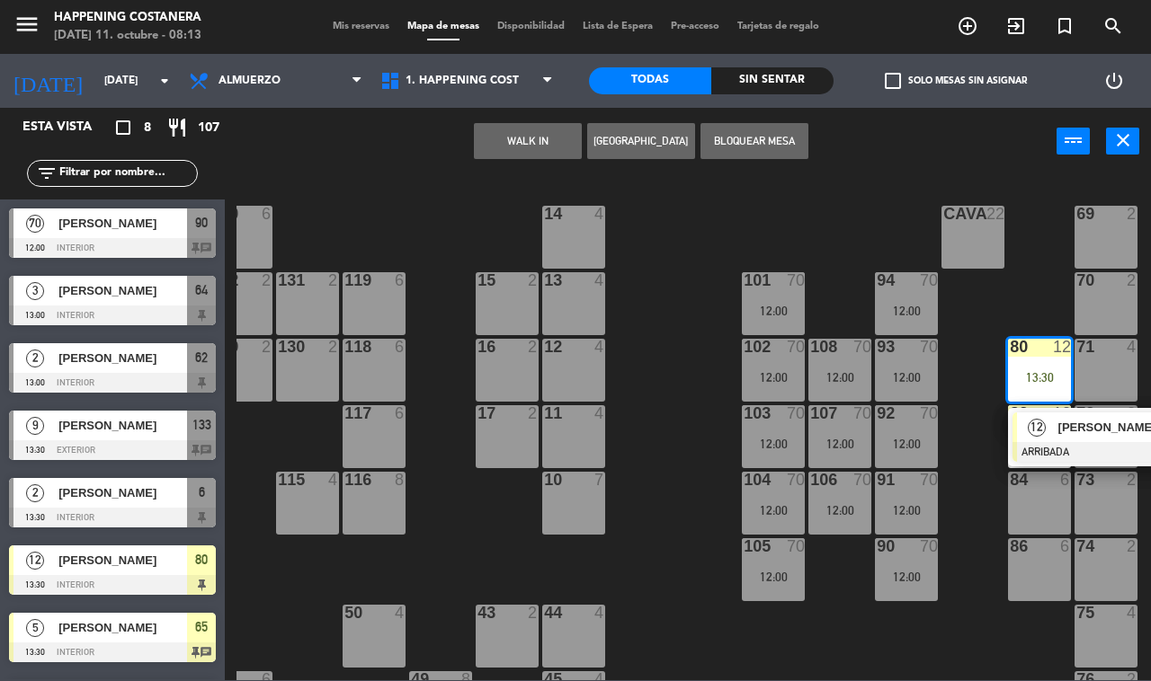
click at [955, 511] on div "69 2 122 6 121 6 120 6 14 4 CAVA 22 101 70 12:00 94 70 12:00 70 2 123 6 131 2 1…" at bounding box center [693, 427] width 914 height 506
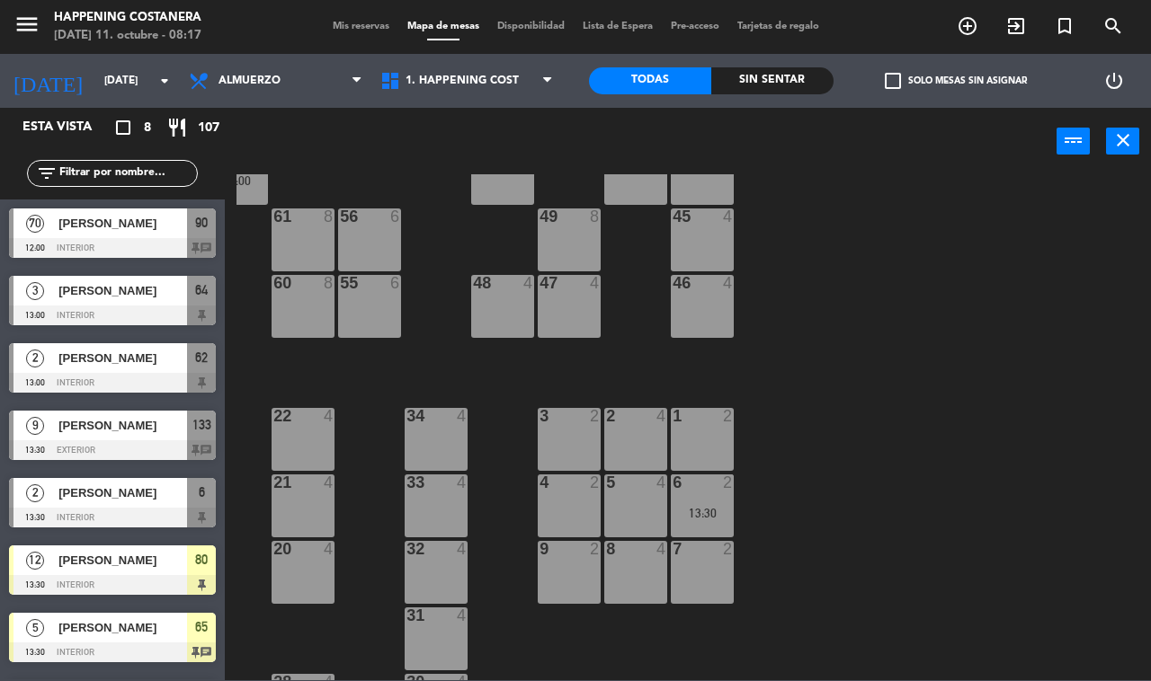
scroll to position [530, 101]
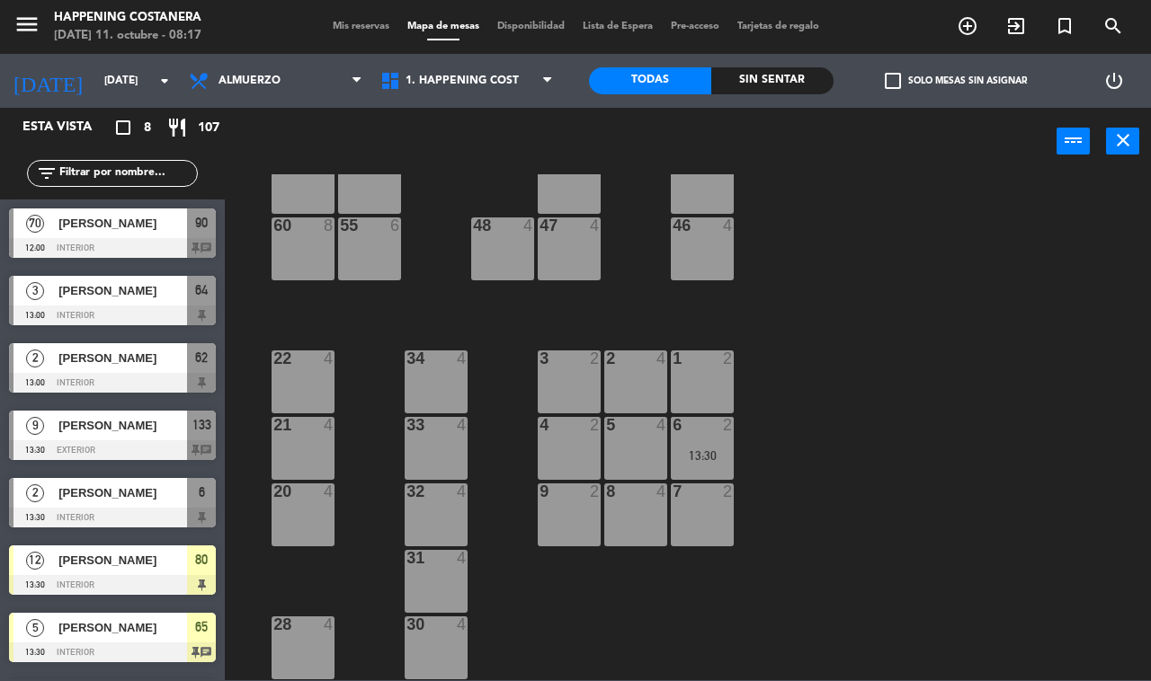
click at [887, 73] on span "check_box_outline_blank" at bounding box center [893, 81] width 16 height 16
click at [956, 81] on input "check_box_outline_blank Solo mesas sin asignar" at bounding box center [956, 81] width 0 height 0
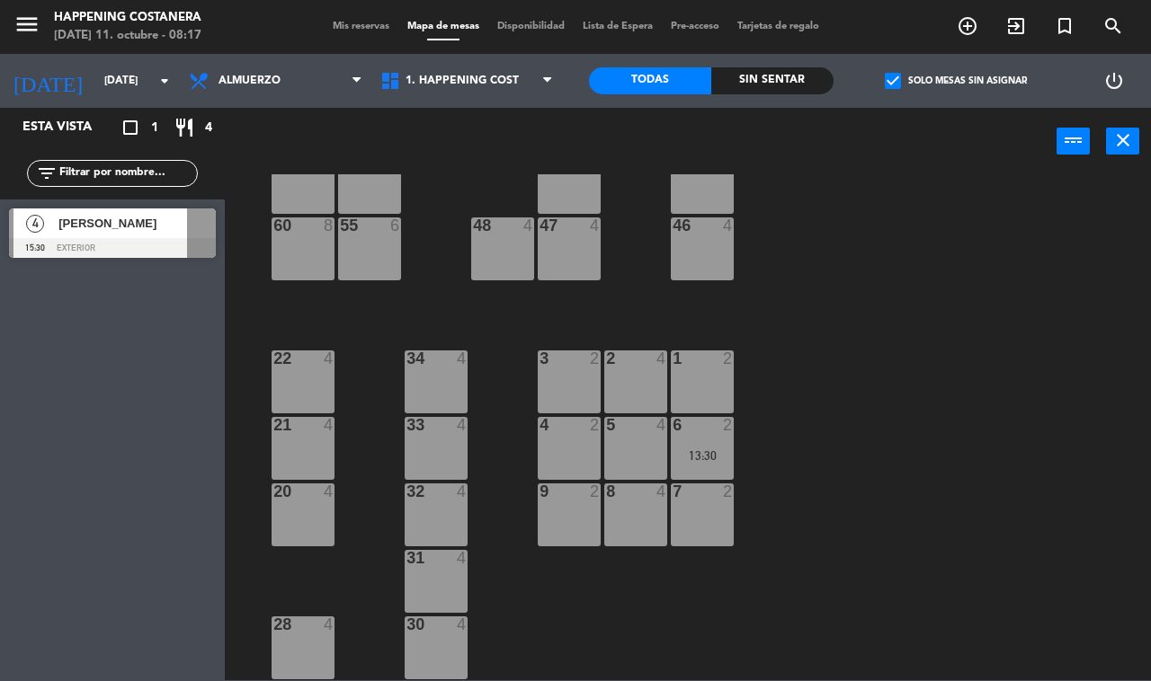
click at [888, 73] on span "check_box" at bounding box center [893, 81] width 16 height 16
click at [956, 81] on input "check_box Solo mesas sin asignar" at bounding box center [956, 81] width 0 height 0
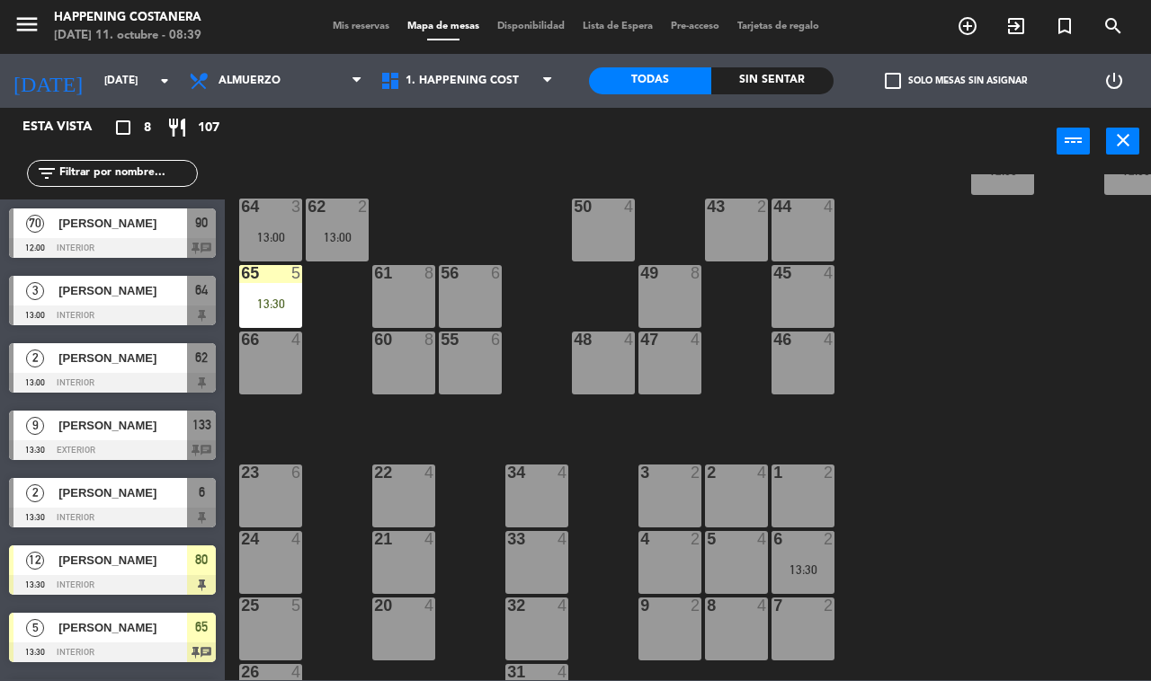
scroll to position [530, 0]
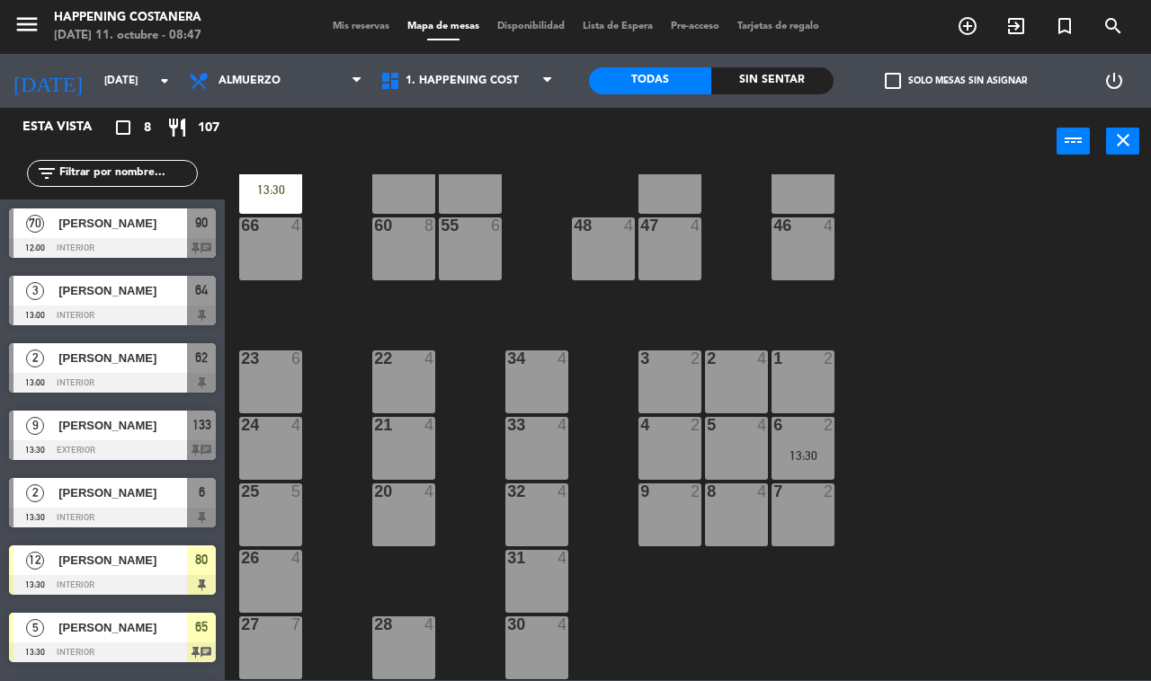
click at [897, 84] on span "check_box_outline_blank" at bounding box center [893, 81] width 16 height 16
click at [956, 81] on input "check_box_outline_blank Solo mesas sin asignar" at bounding box center [956, 81] width 0 height 0
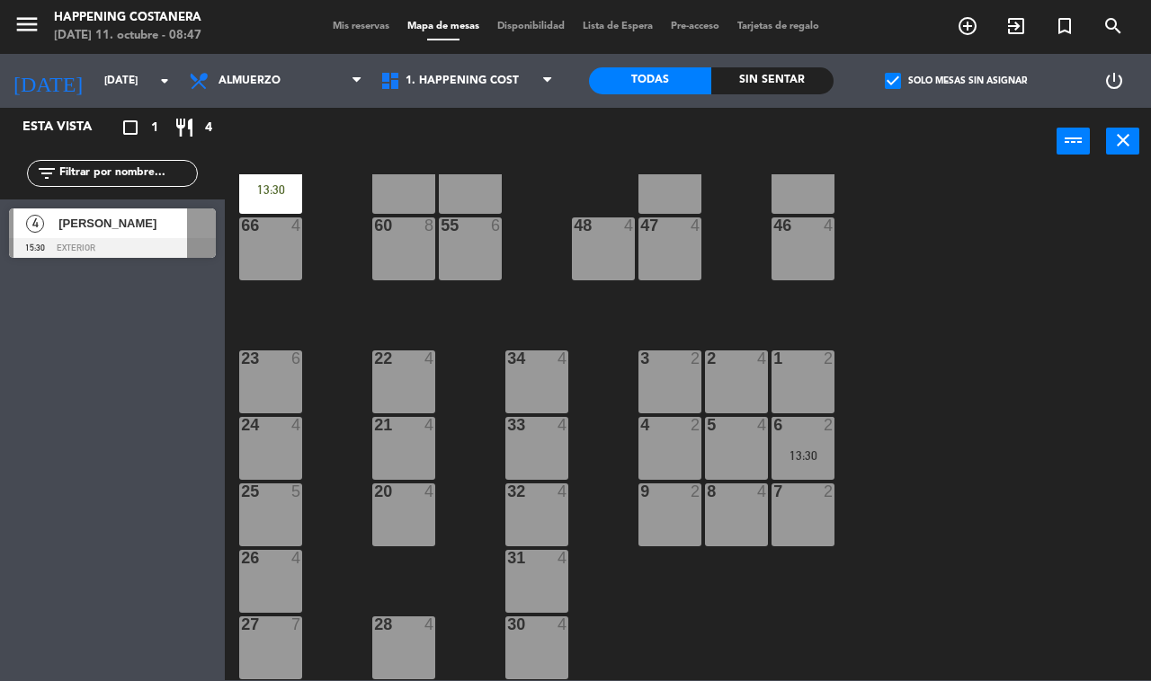
click at [897, 84] on span "check_box" at bounding box center [893, 81] width 16 height 16
click at [956, 81] on input "check_box Solo mesas sin asignar" at bounding box center [956, 81] width 0 height 0
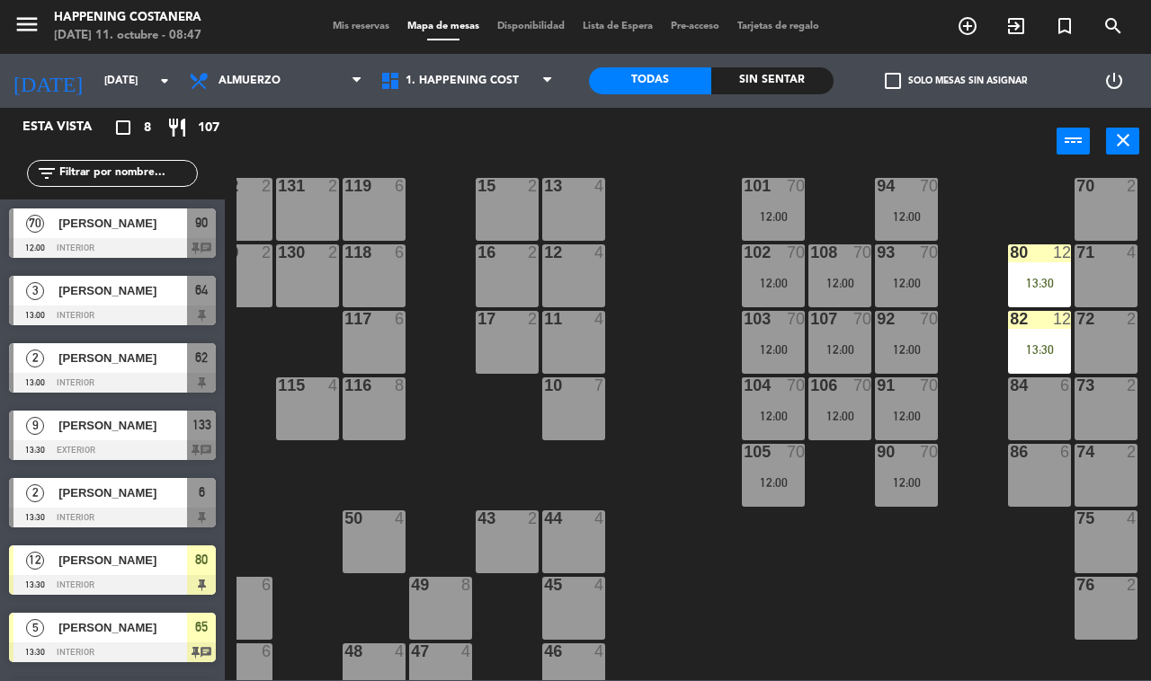
scroll to position [81, 229]
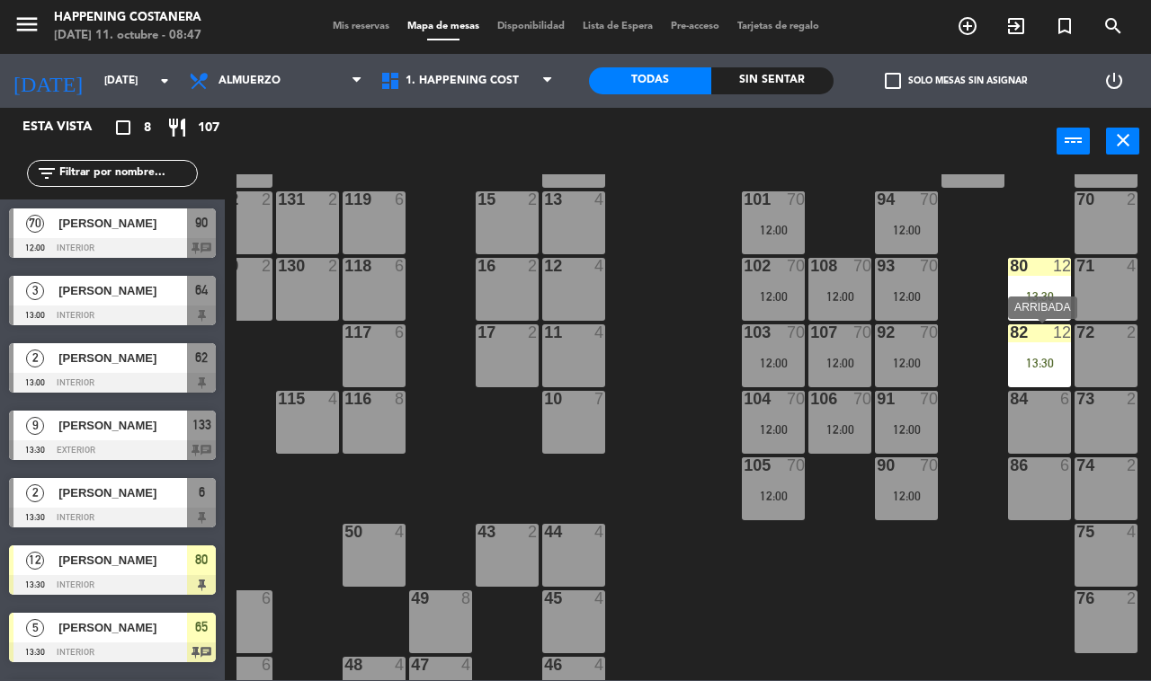
click at [1036, 370] on div "82 12 13:30" at bounding box center [1039, 356] width 63 height 63
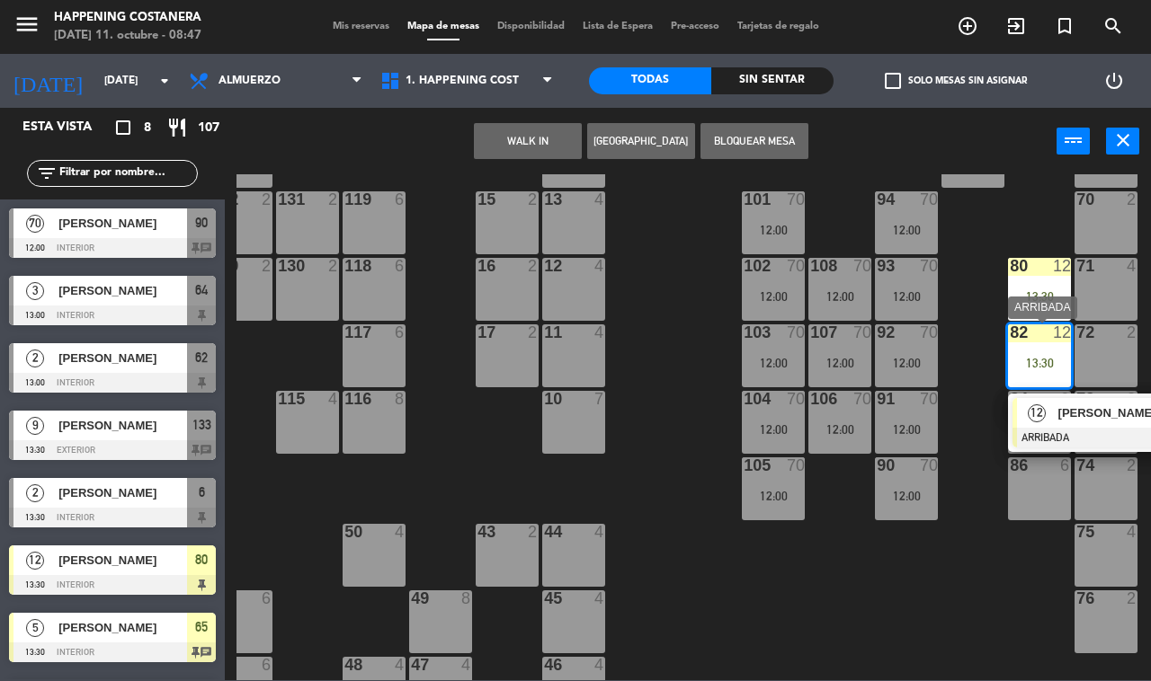
click at [1049, 420] on div "12" at bounding box center [1036, 413] width 39 height 30
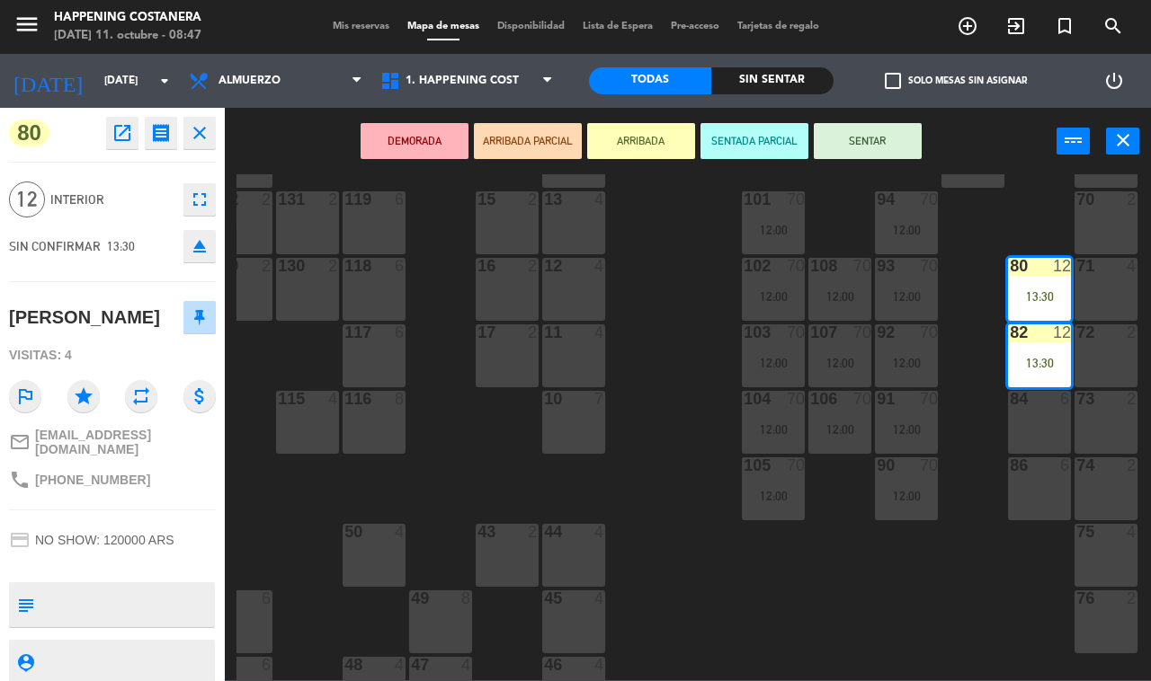
click at [118, 133] on icon "open_in_new" at bounding box center [122, 133] width 22 height 22
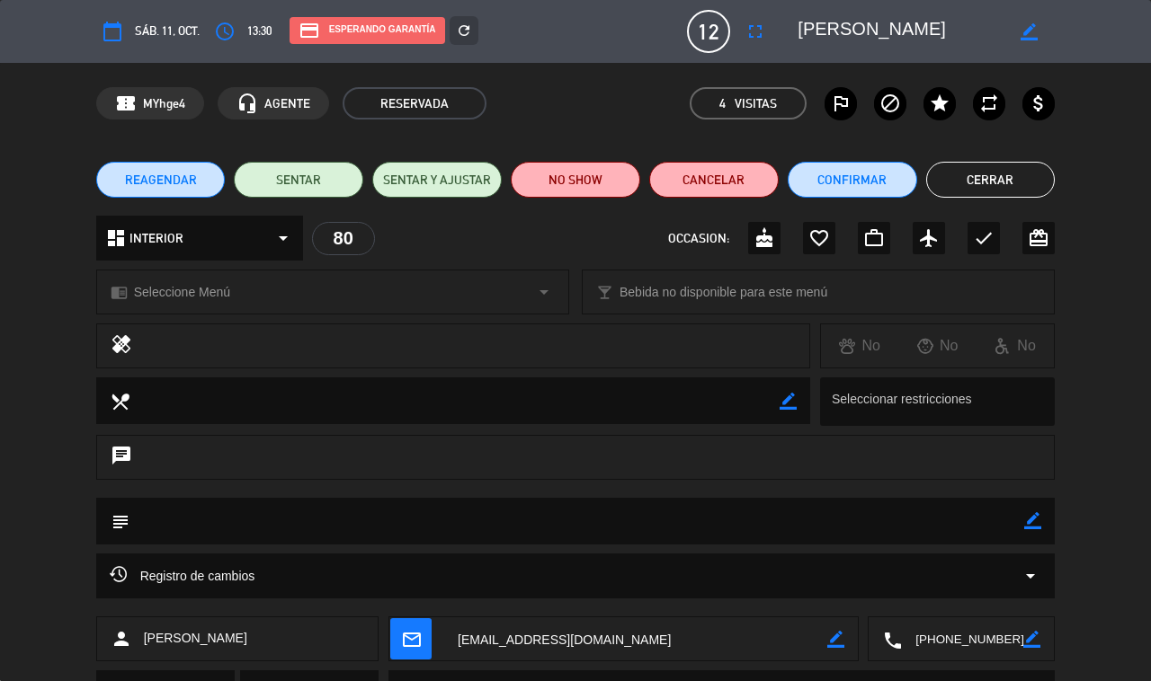
click at [971, 186] on button "Cerrar" at bounding box center [990, 180] width 129 height 36
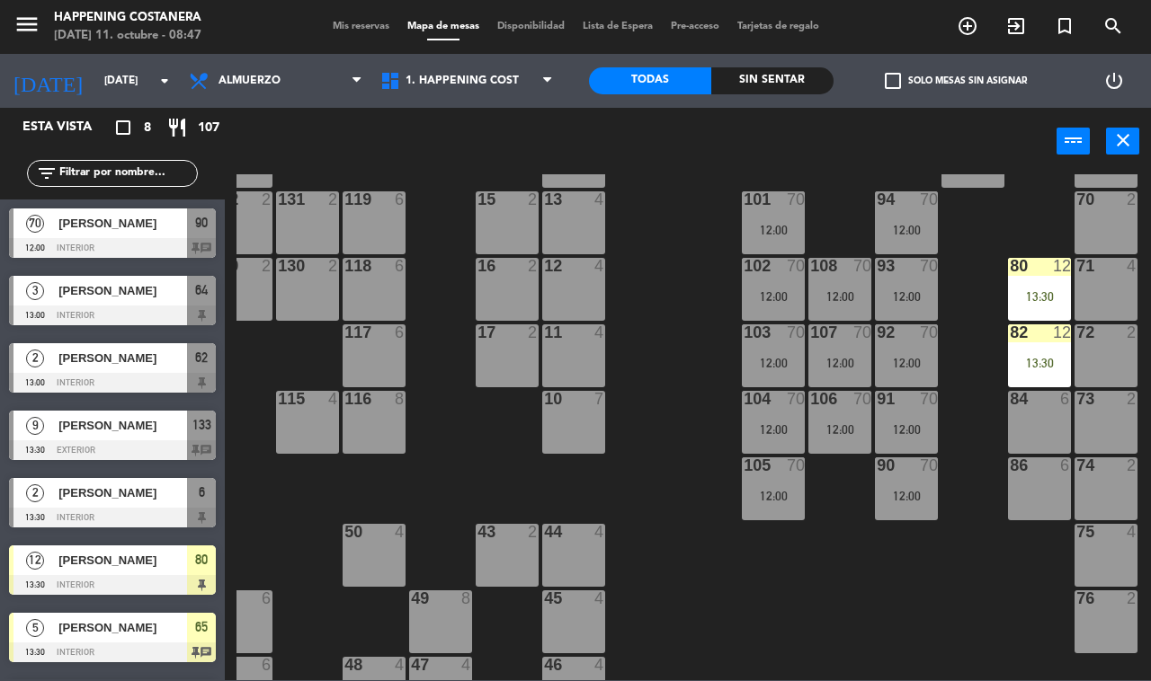
click at [1010, 339] on div "82" at bounding box center [1010, 333] width 1 height 16
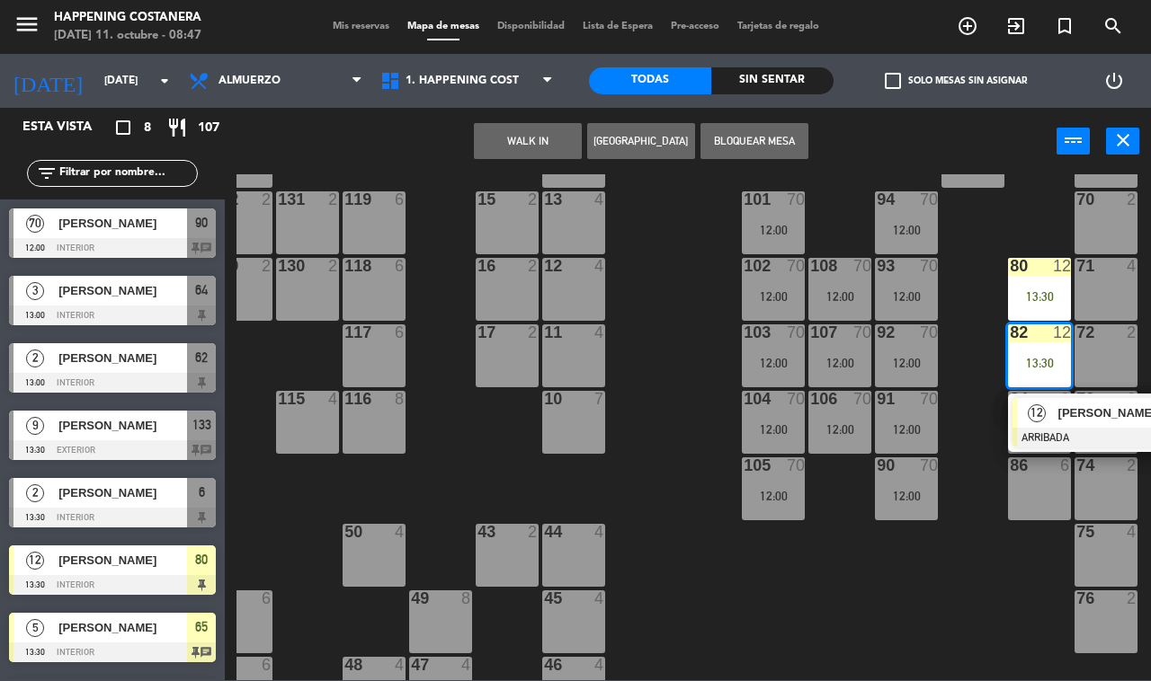
click at [1045, 420] on div "12" at bounding box center [1036, 413] width 39 height 30
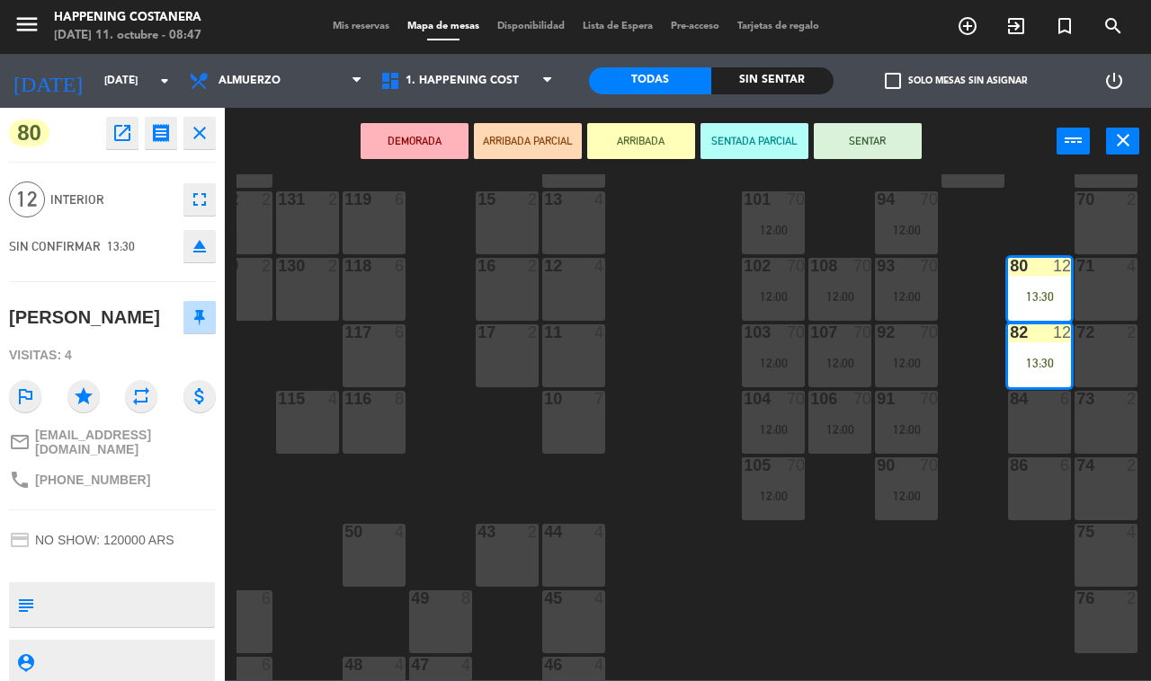
click at [122, 132] on icon "open_in_new" at bounding box center [122, 133] width 22 height 22
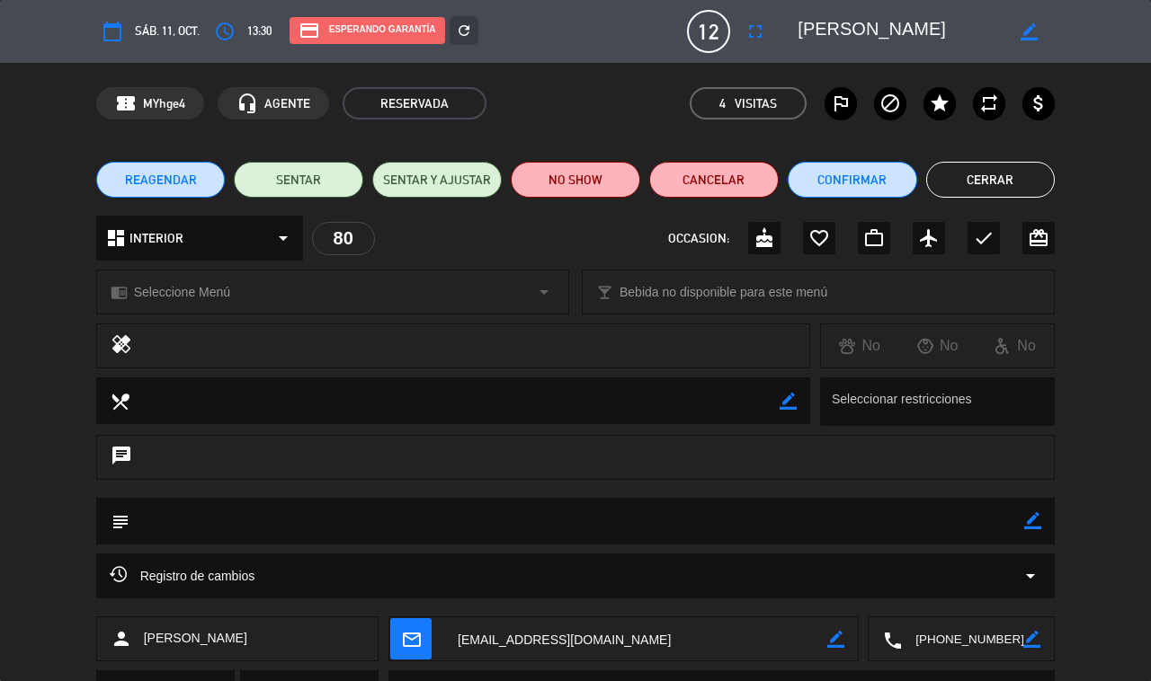
click at [981, 181] on button "Cerrar" at bounding box center [990, 180] width 129 height 36
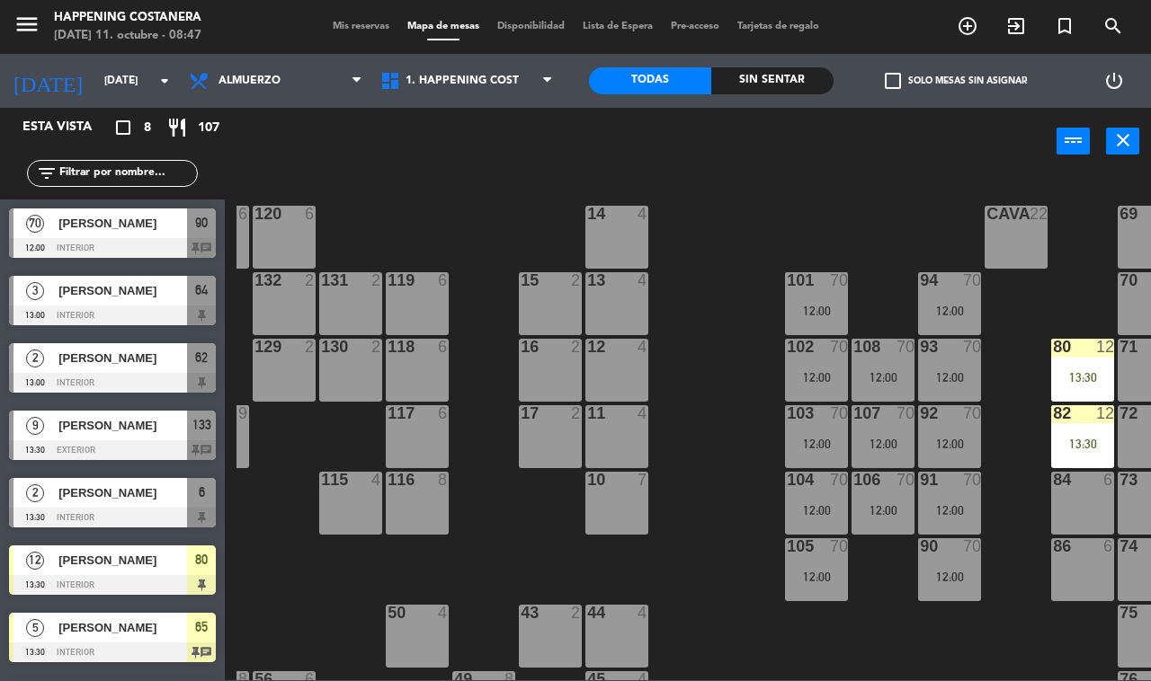
scroll to position [0, 184]
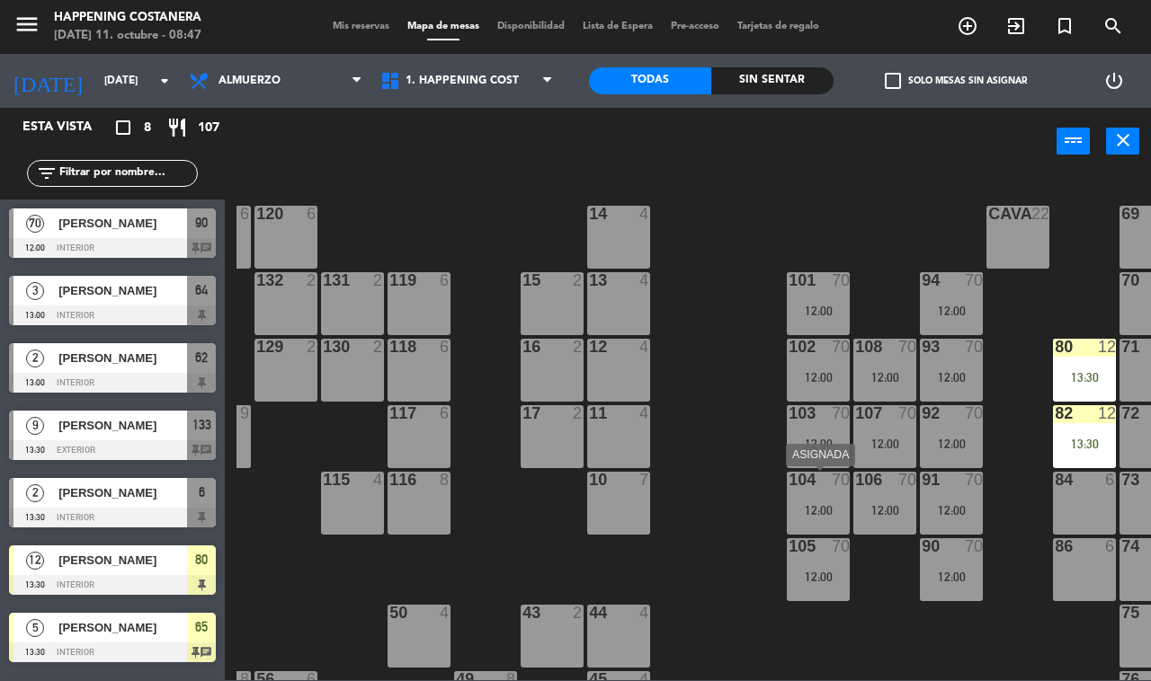
click at [800, 522] on div "104 70 12:00" at bounding box center [818, 503] width 63 height 63
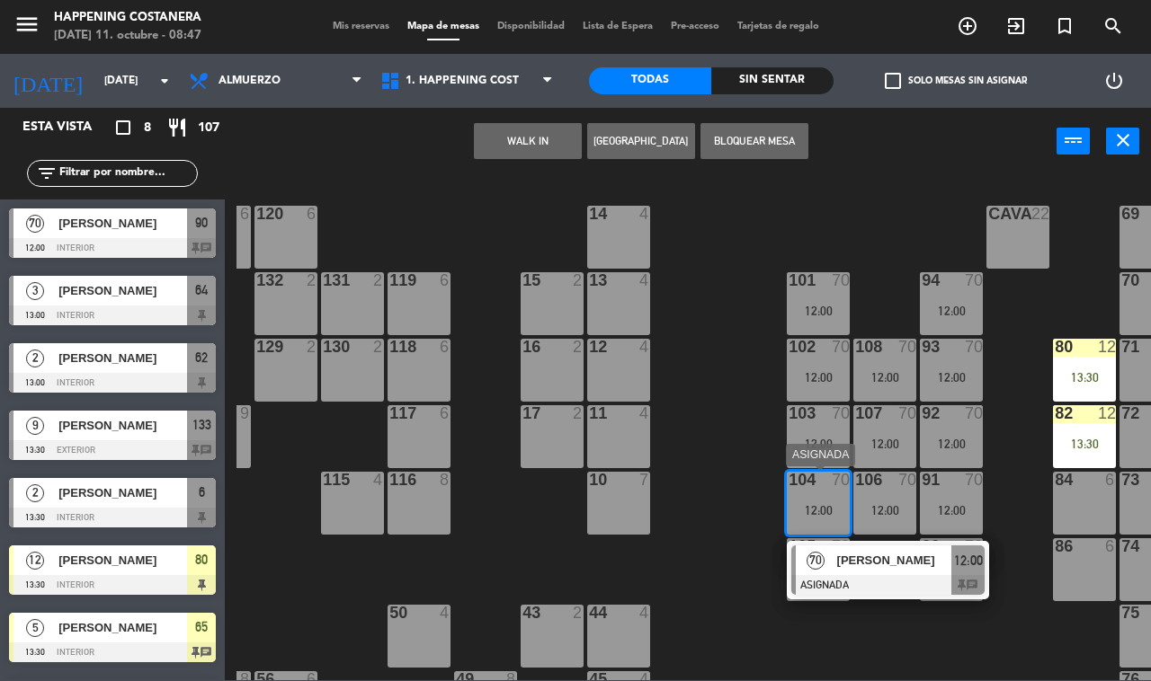
click at [848, 566] on span "[PERSON_NAME]" at bounding box center [894, 560] width 115 height 19
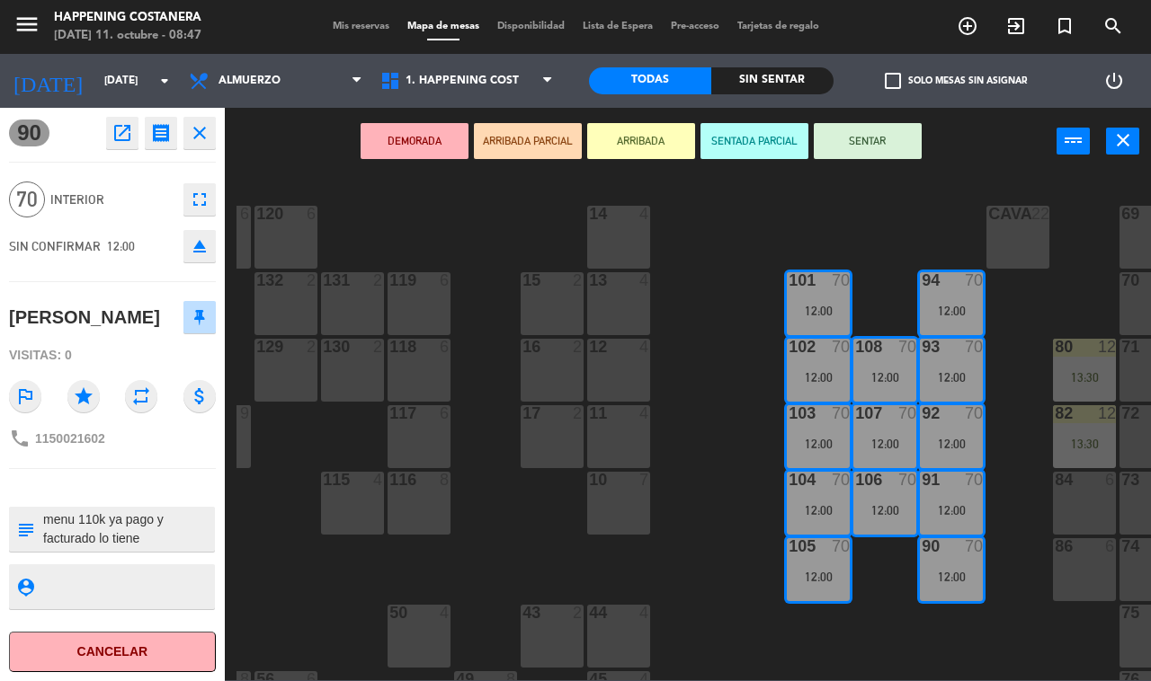
drag, startPoint x: 699, startPoint y: 511, endPoint x: 701, endPoint y: 484, distance: 27.0
click at [699, 509] on div "69 2 122 6 121 6 120 6 14 4 CAVA 22 101 70 12:00 94 70 12:00 70 2 123 6 131 2 1…" at bounding box center [693, 427] width 914 height 506
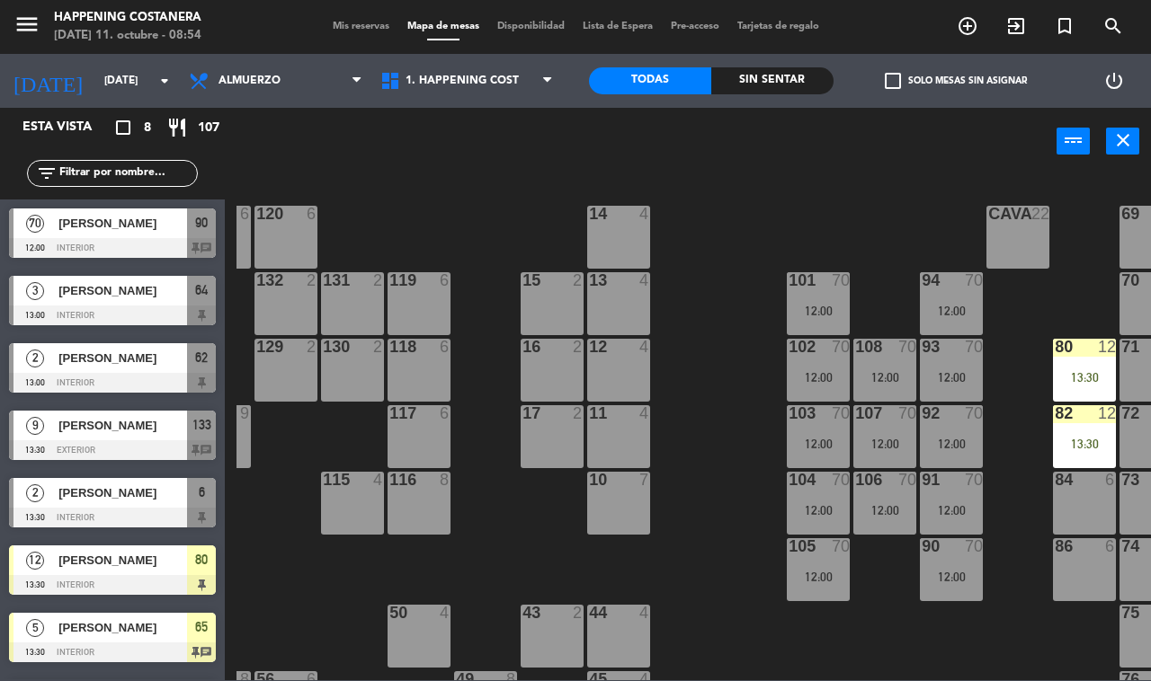
scroll to position [59, 0]
